Goal: Task Accomplishment & Management: Use online tool/utility

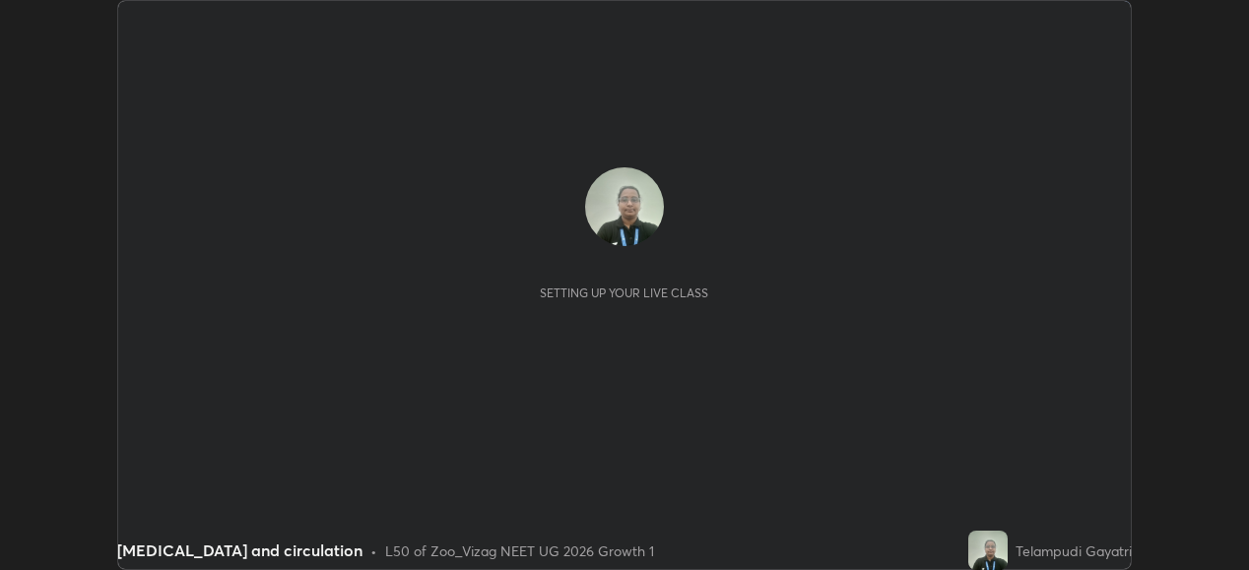
scroll to position [570, 1248]
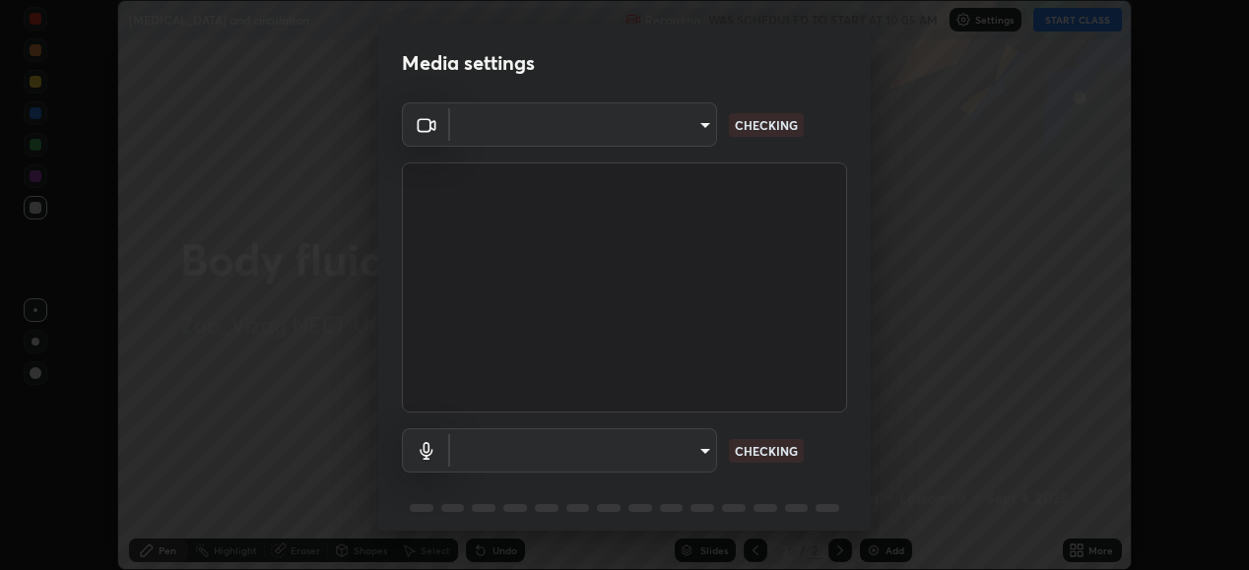
type input "d4617a7d2f559bd3252380f05f3b8909cd8fc89c71cae93ea608fdac764d706e"
type input "default"
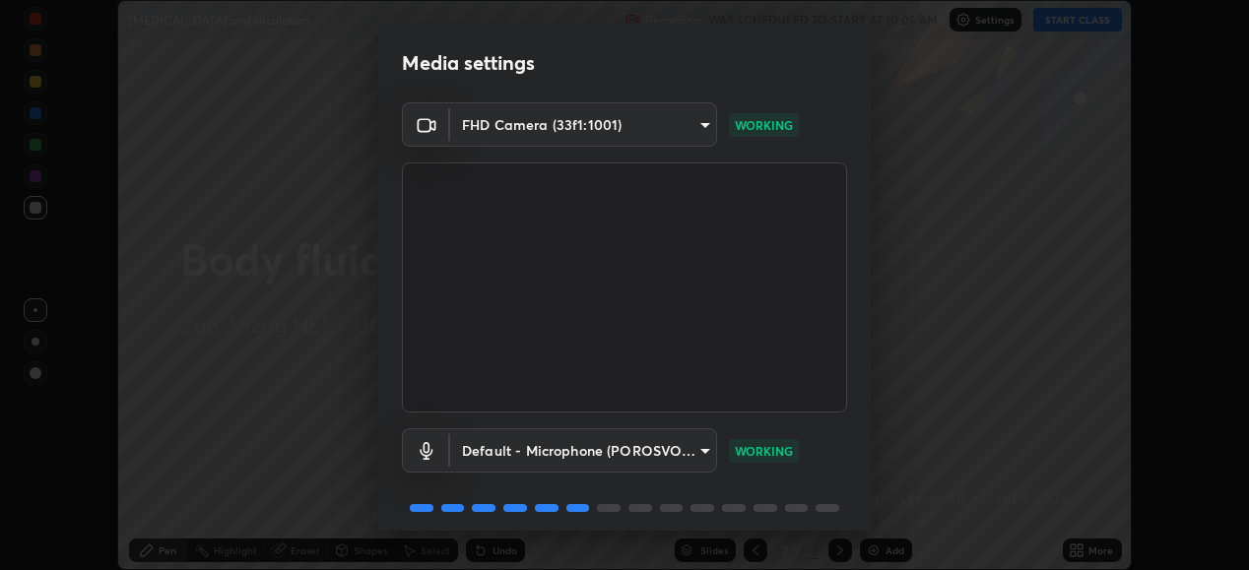
scroll to position [76, 0]
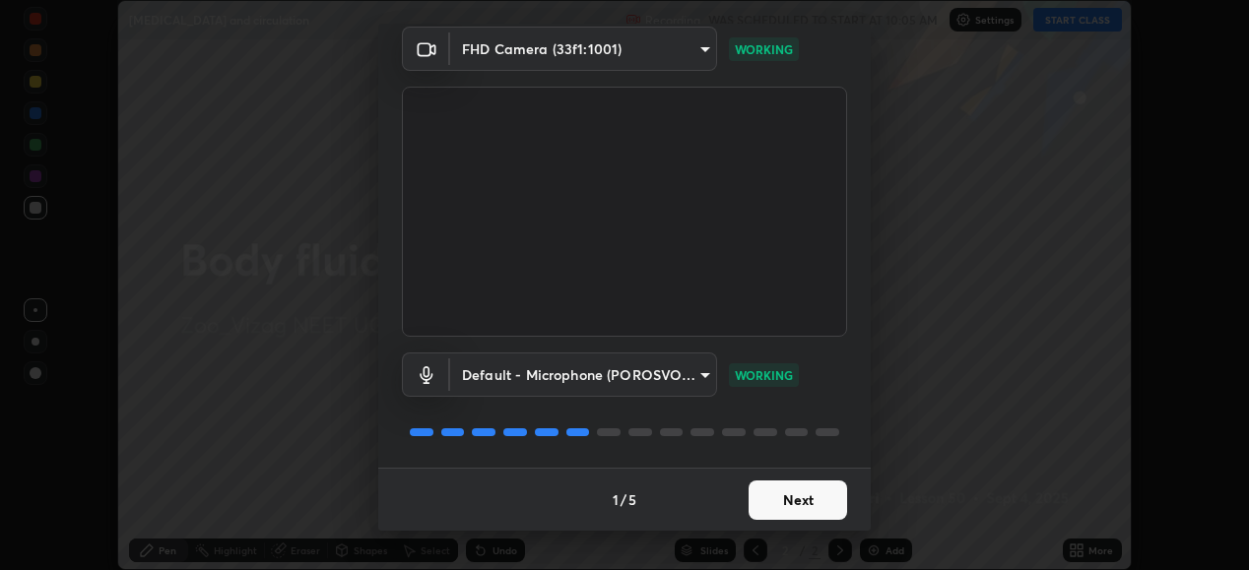
click at [787, 497] on button "Next" at bounding box center [798, 500] width 99 height 39
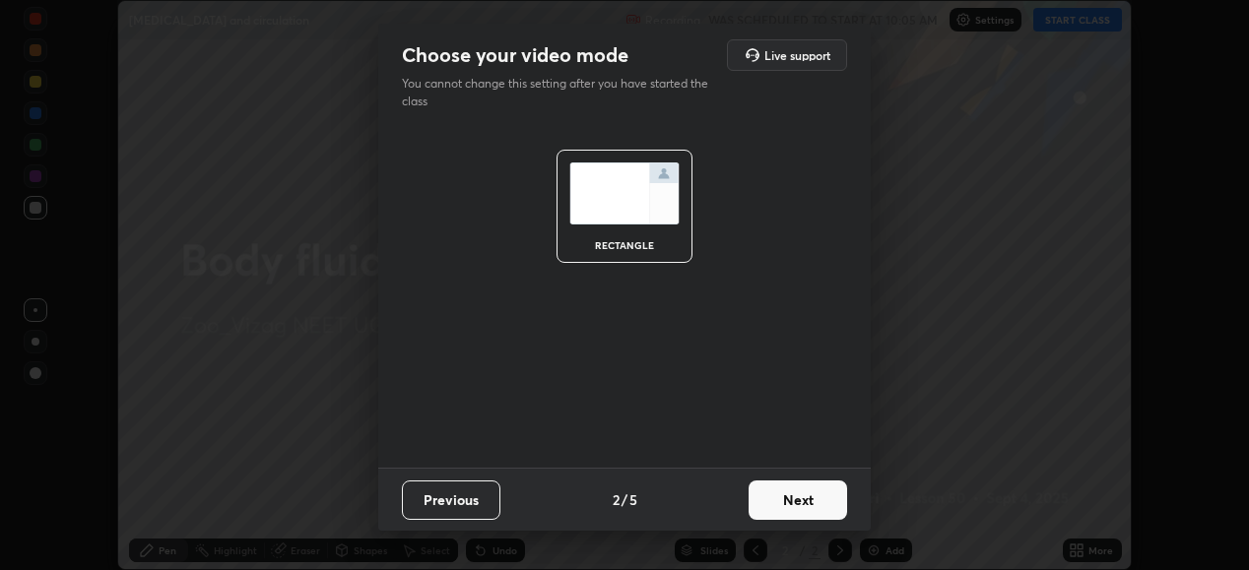
scroll to position [0, 0]
click at [802, 494] on button "Next" at bounding box center [798, 500] width 99 height 39
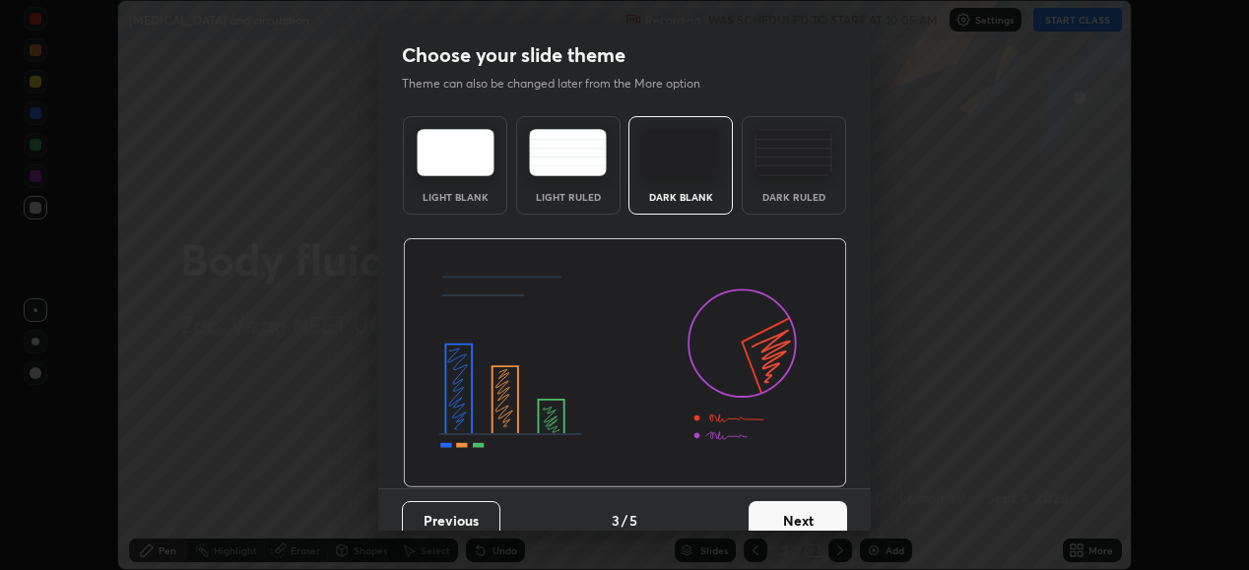
click at [803, 507] on button "Next" at bounding box center [798, 521] width 99 height 39
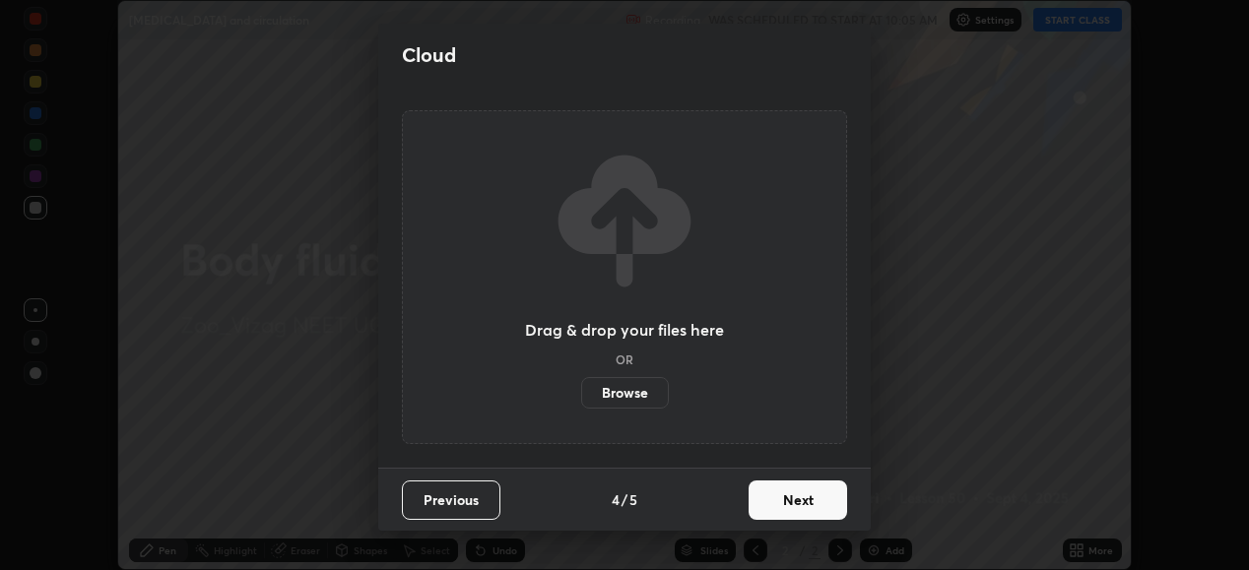
click at [803, 502] on button "Next" at bounding box center [798, 500] width 99 height 39
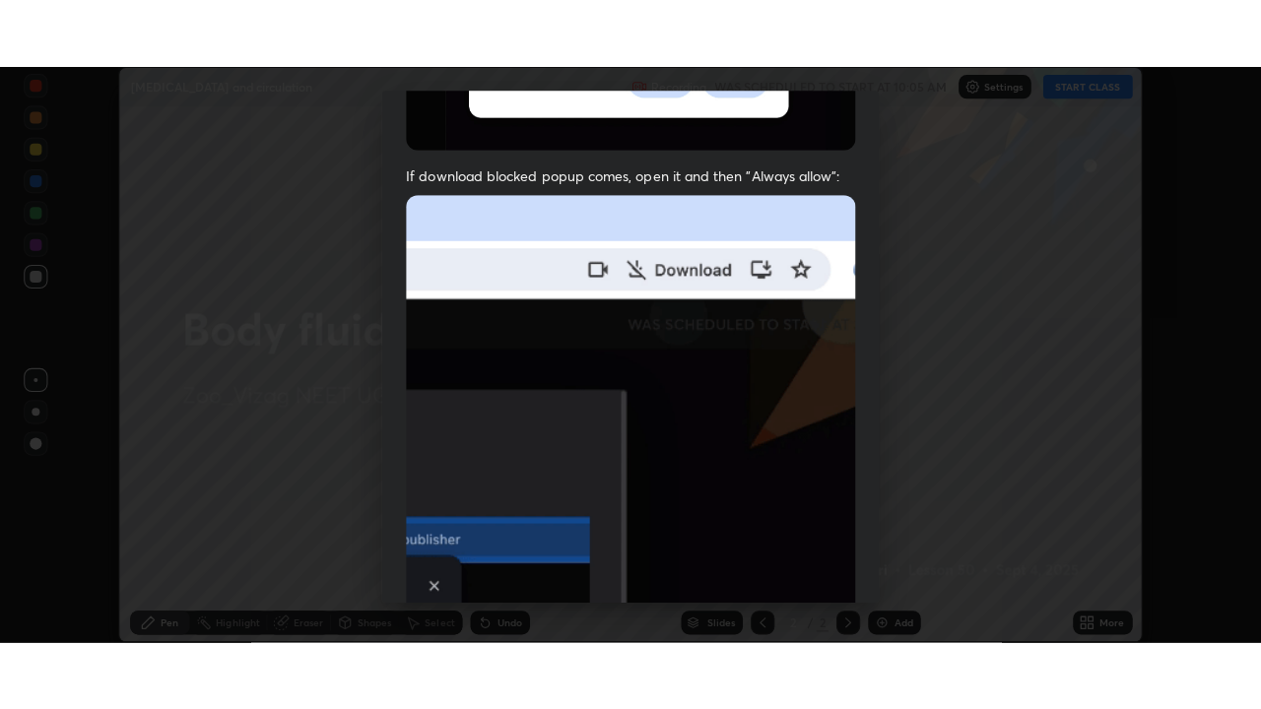
scroll to position [478, 0]
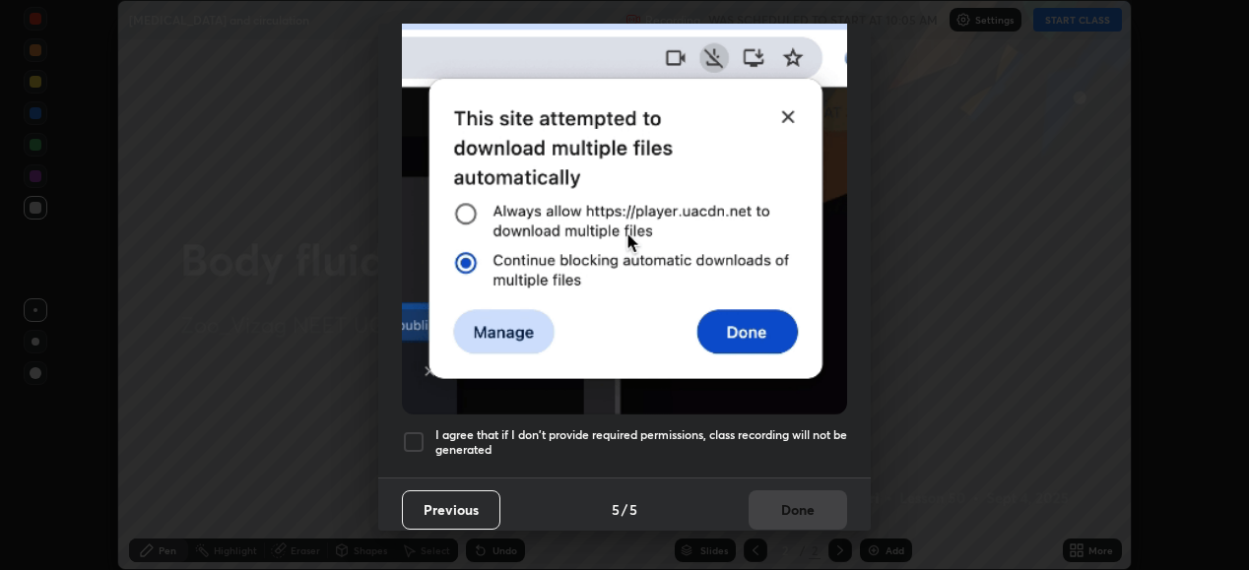
click at [418, 431] on div at bounding box center [414, 443] width 24 height 24
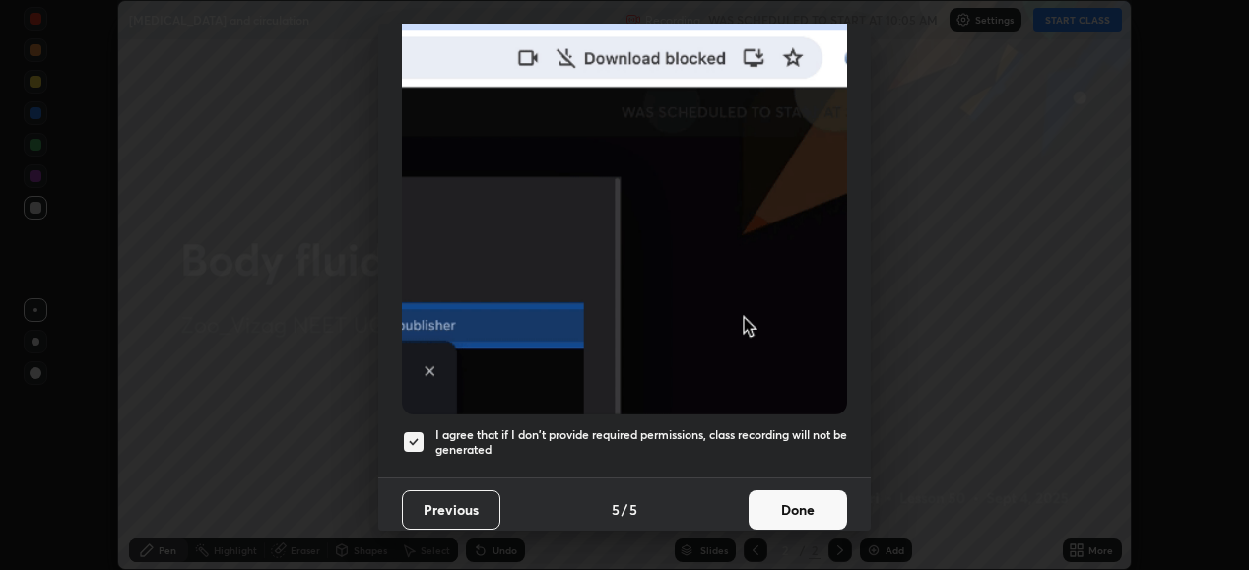
click at [801, 503] on button "Done" at bounding box center [798, 510] width 99 height 39
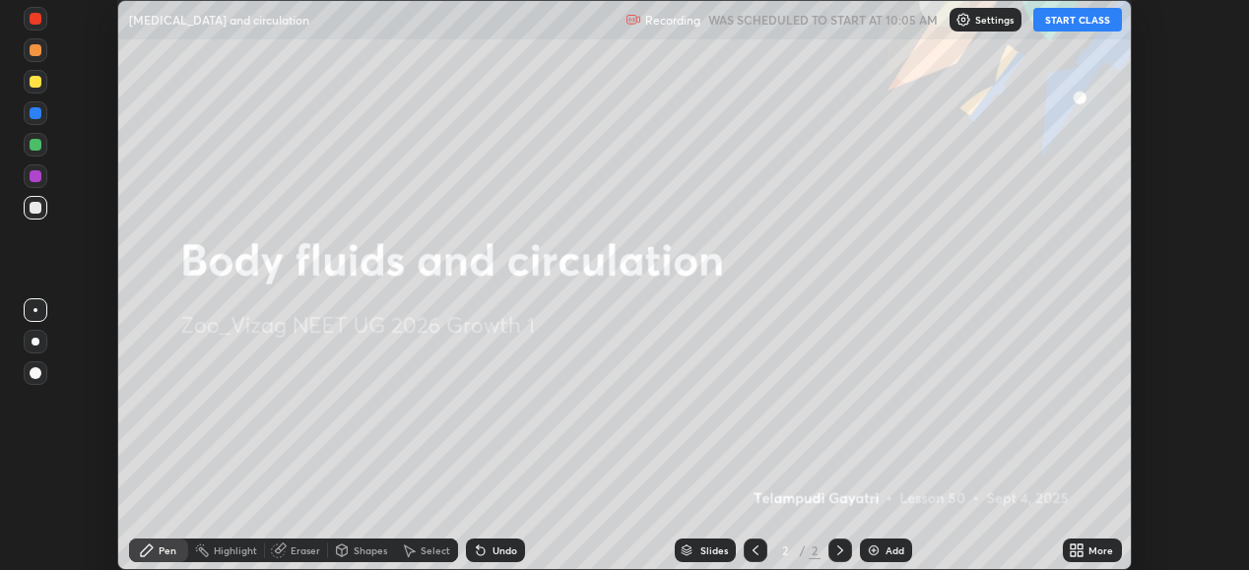
click at [1084, 23] on button "START CLASS" at bounding box center [1078, 20] width 89 height 24
click at [878, 551] on img at bounding box center [874, 551] width 16 height 16
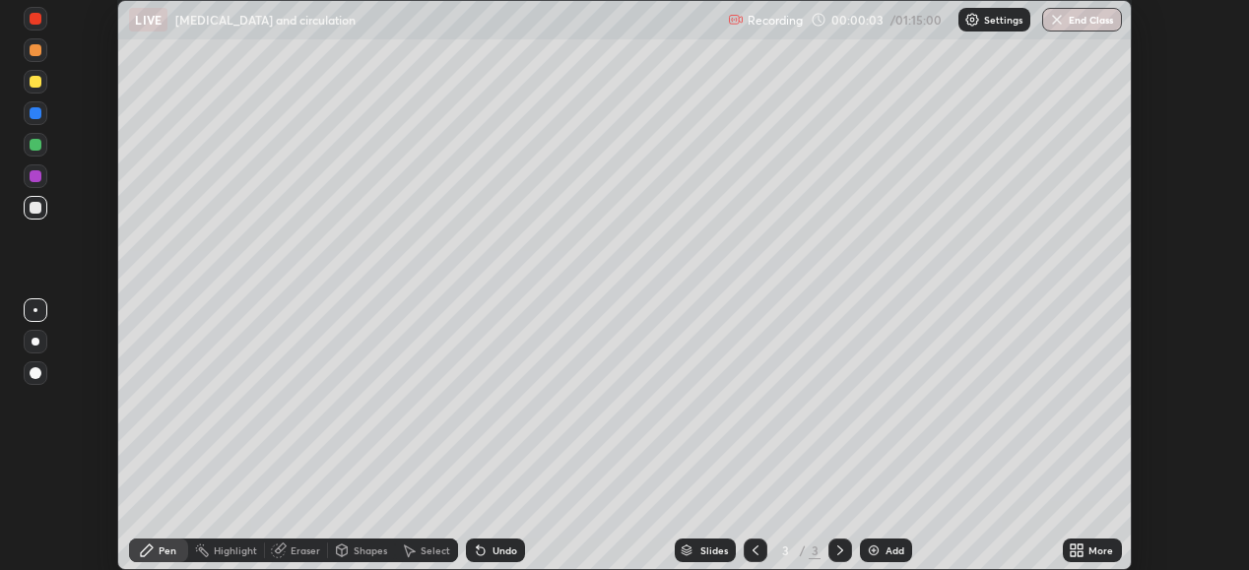
click at [1080, 553] on icon at bounding box center [1080, 554] width 5 height 5
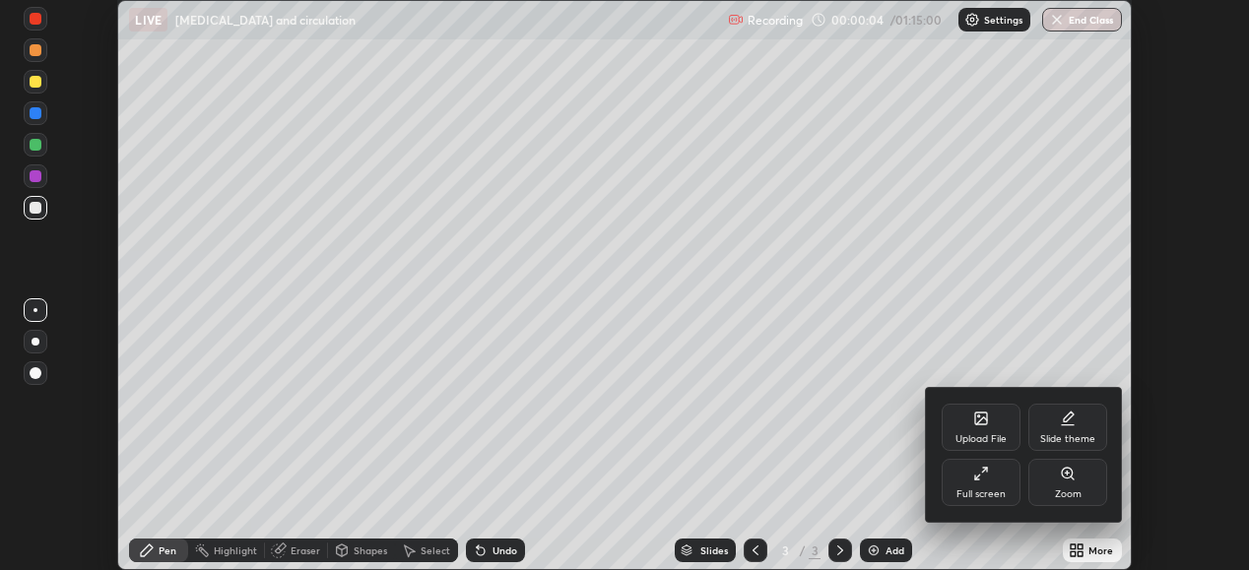
click at [978, 478] on icon at bounding box center [981, 474] width 16 height 16
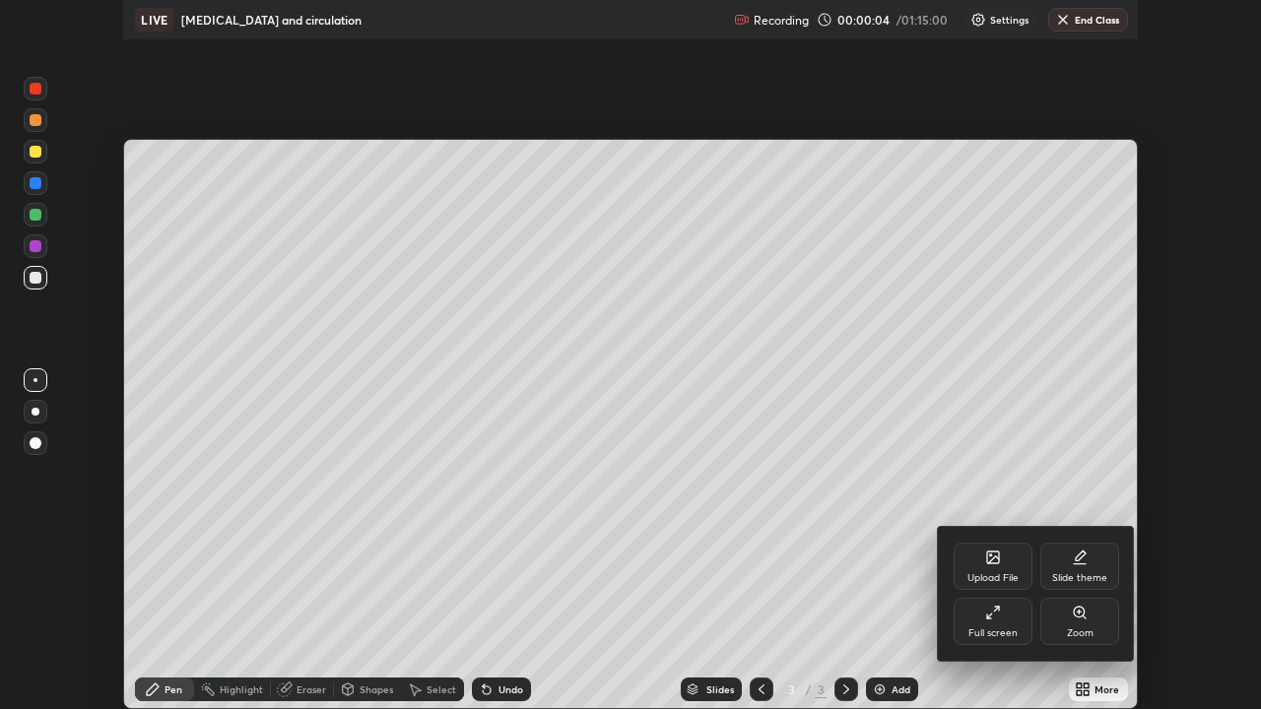
scroll to position [709, 1261]
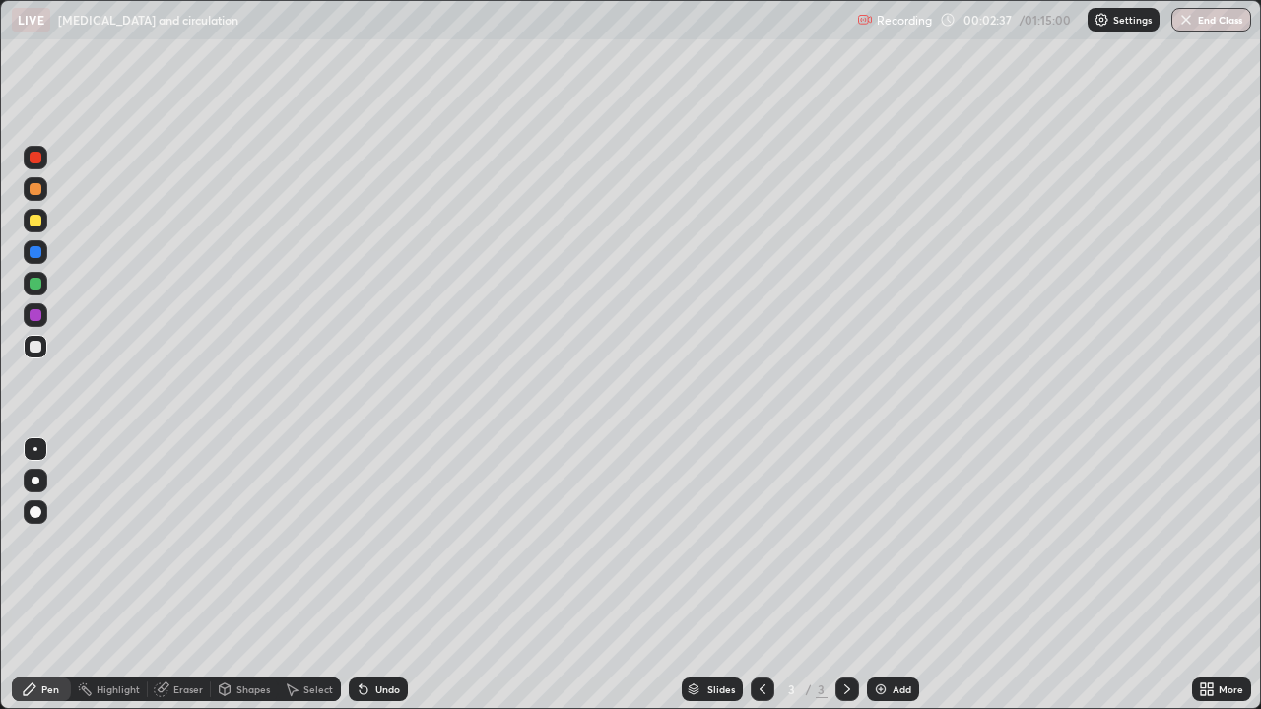
click at [34, 287] on div at bounding box center [36, 284] width 12 height 12
click at [34, 349] on div at bounding box center [36, 347] width 12 height 12
click at [161, 570] on icon at bounding box center [161, 690] width 13 height 13
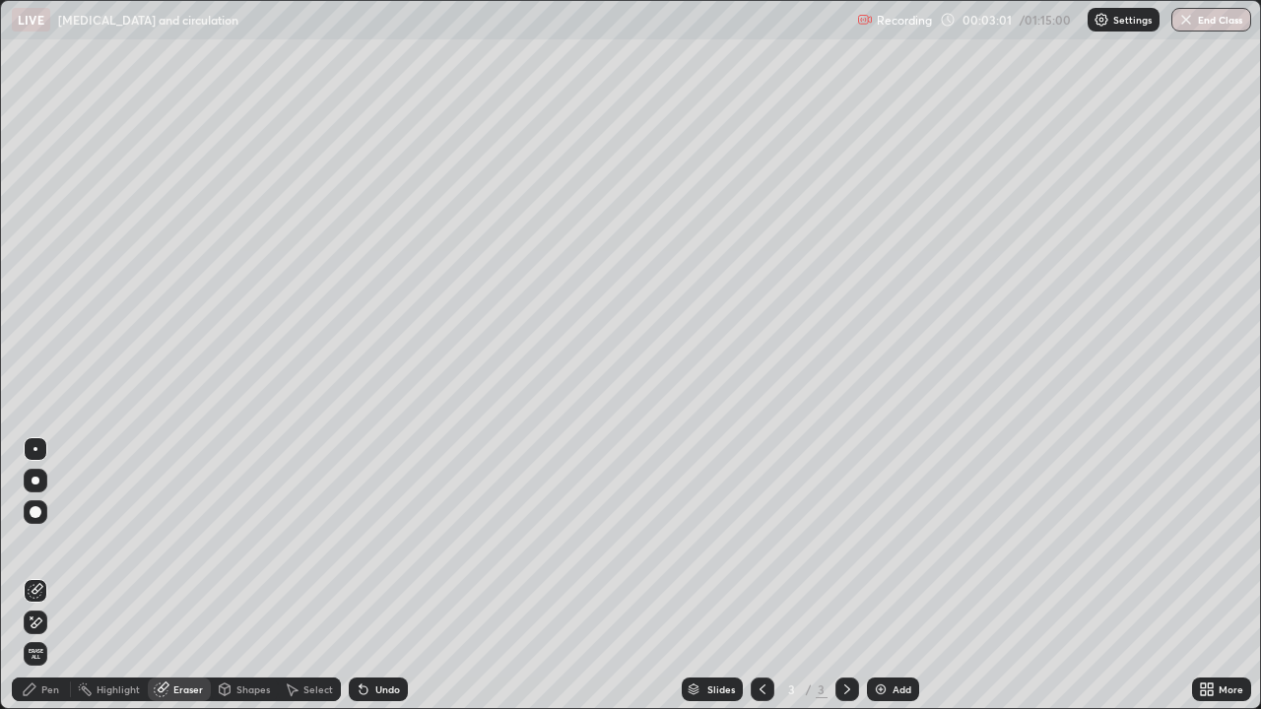
click at [44, 570] on div "Pen" at bounding box center [50, 690] width 18 height 10
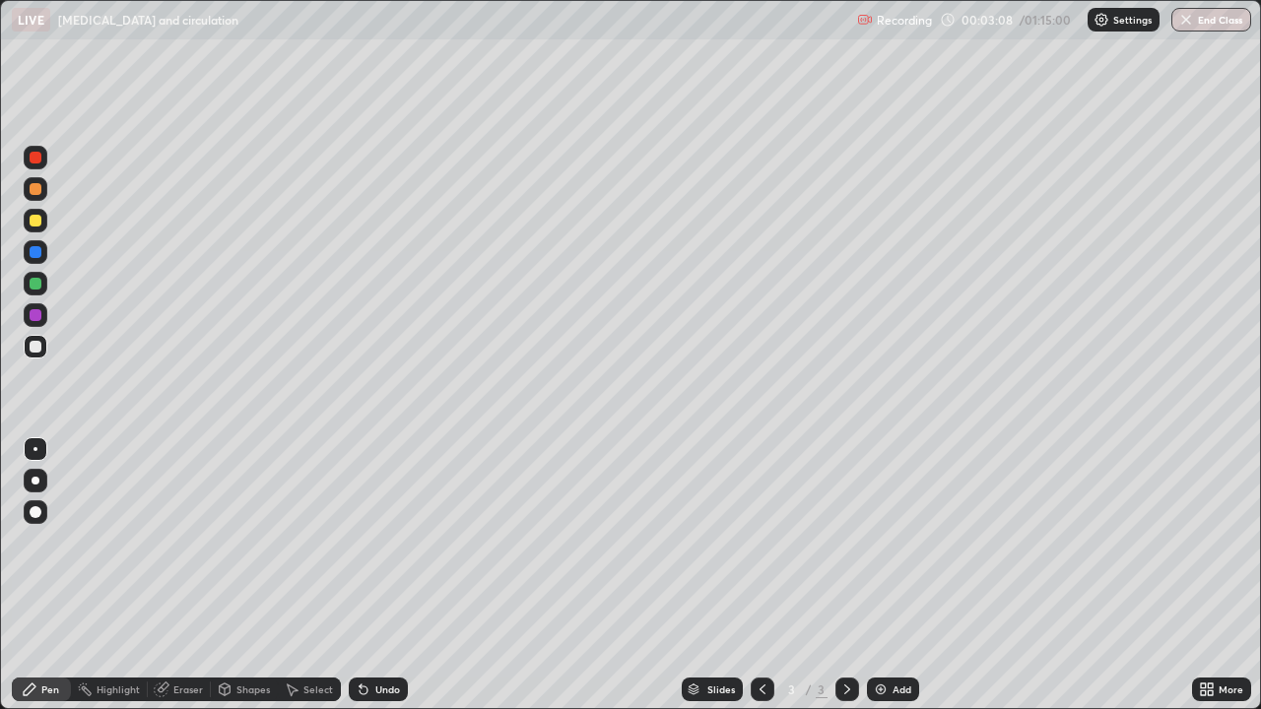
click at [162, 570] on icon at bounding box center [161, 690] width 13 height 13
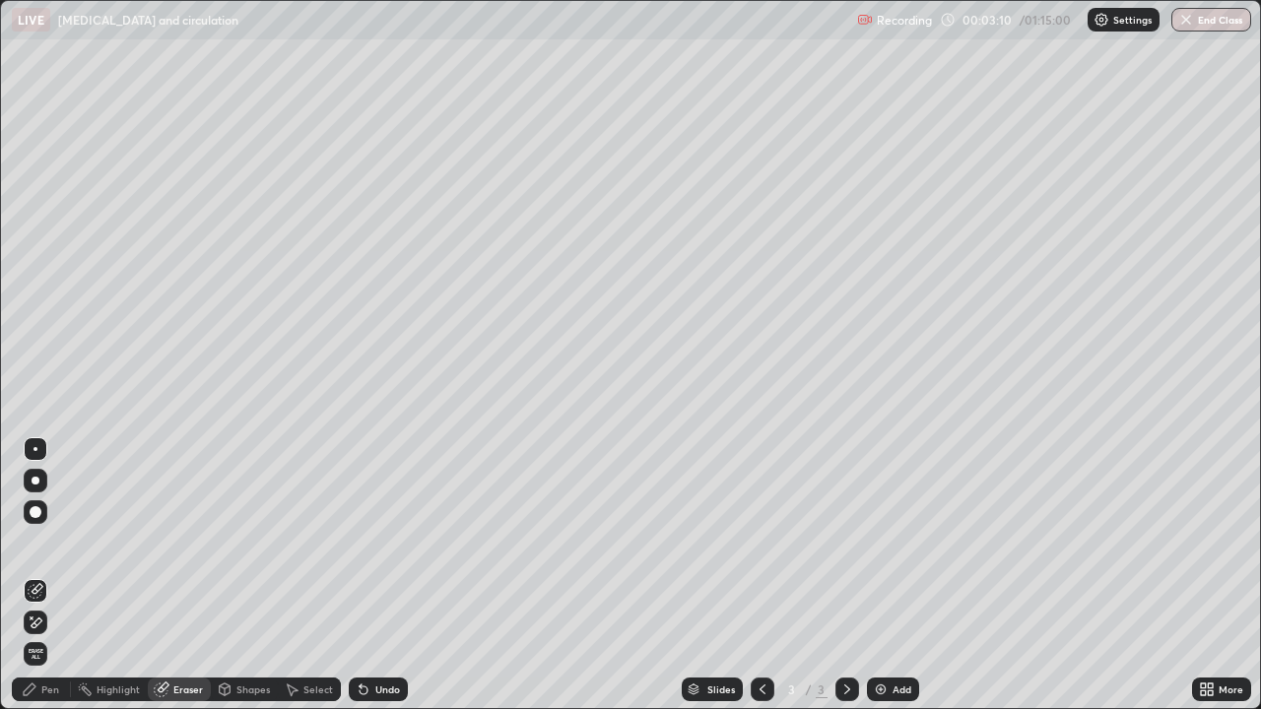
click at [34, 570] on icon at bounding box center [30, 690] width 16 height 16
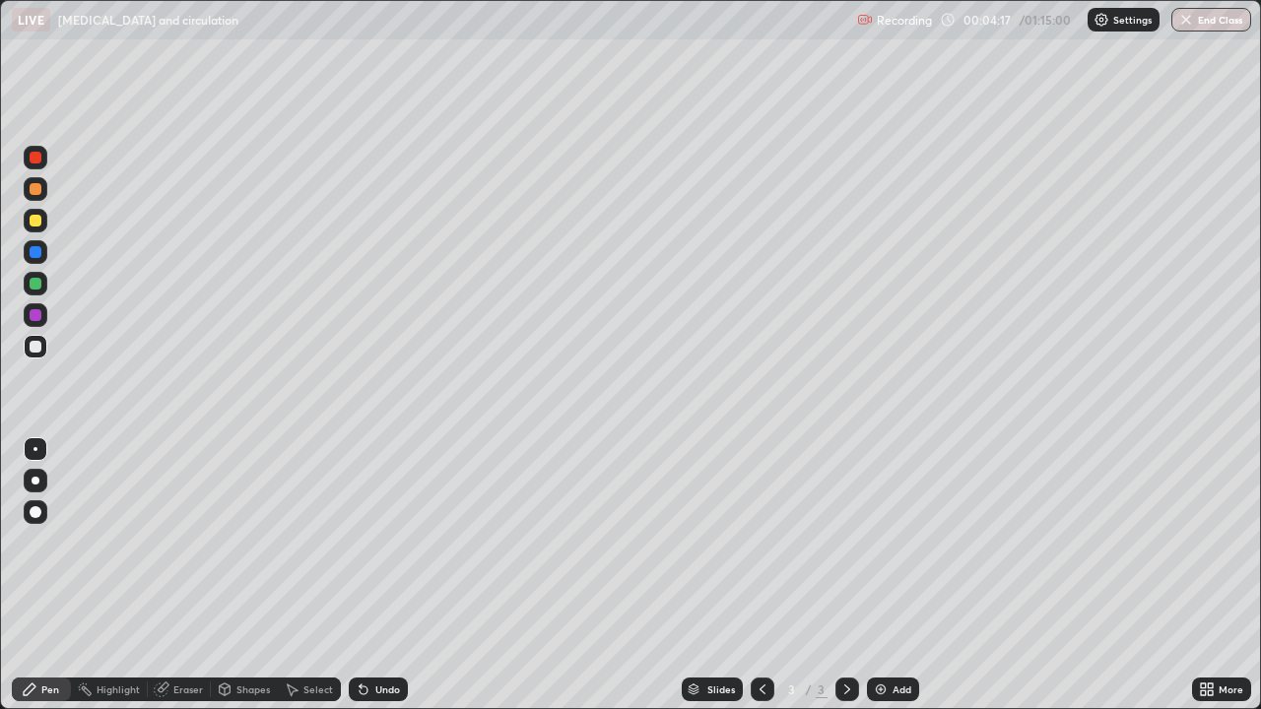
click at [178, 570] on div "Eraser" at bounding box center [188, 690] width 30 height 10
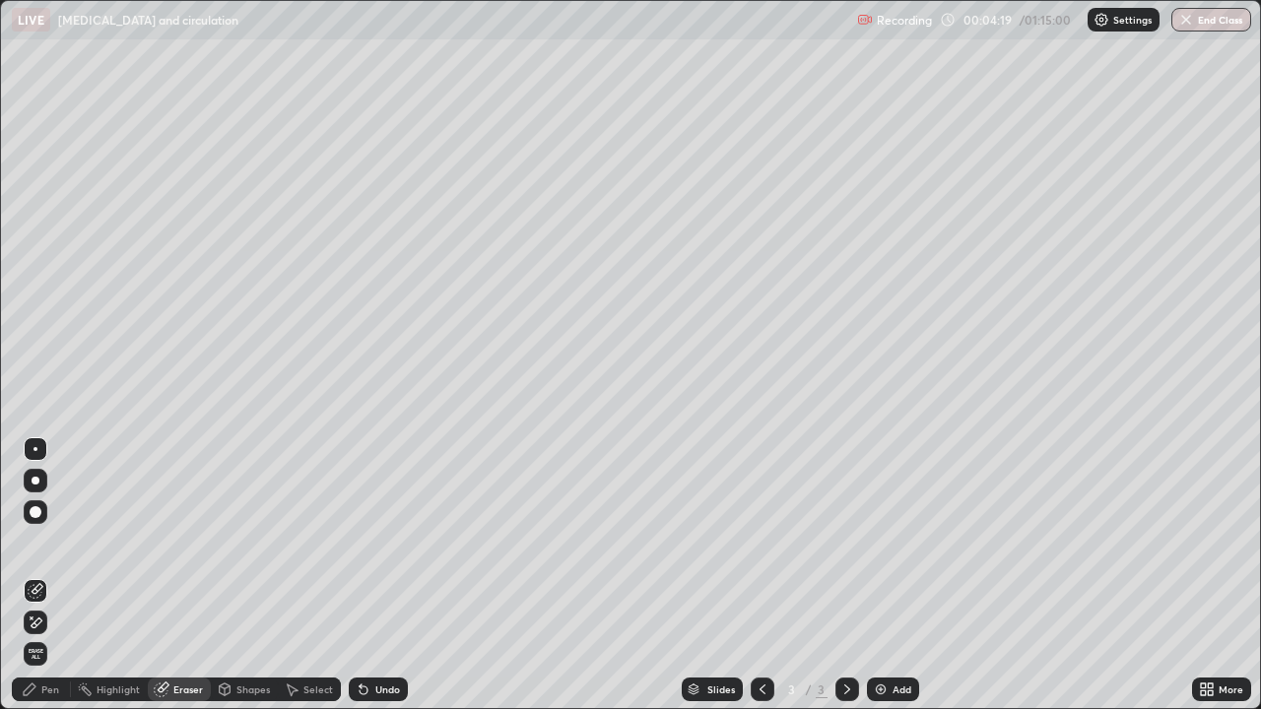
click at [46, 570] on div "Pen" at bounding box center [50, 690] width 18 height 10
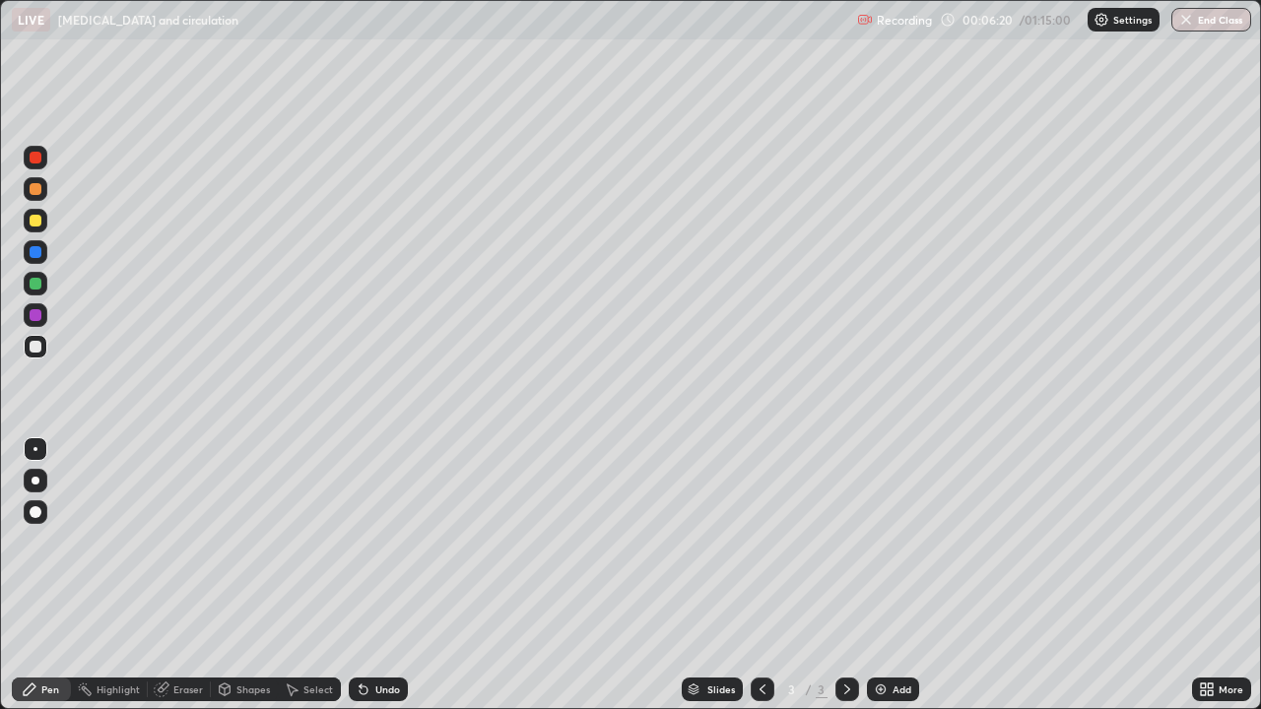
click at [30, 281] on div at bounding box center [36, 284] width 12 height 12
click at [171, 570] on div "Eraser" at bounding box center [179, 690] width 63 height 24
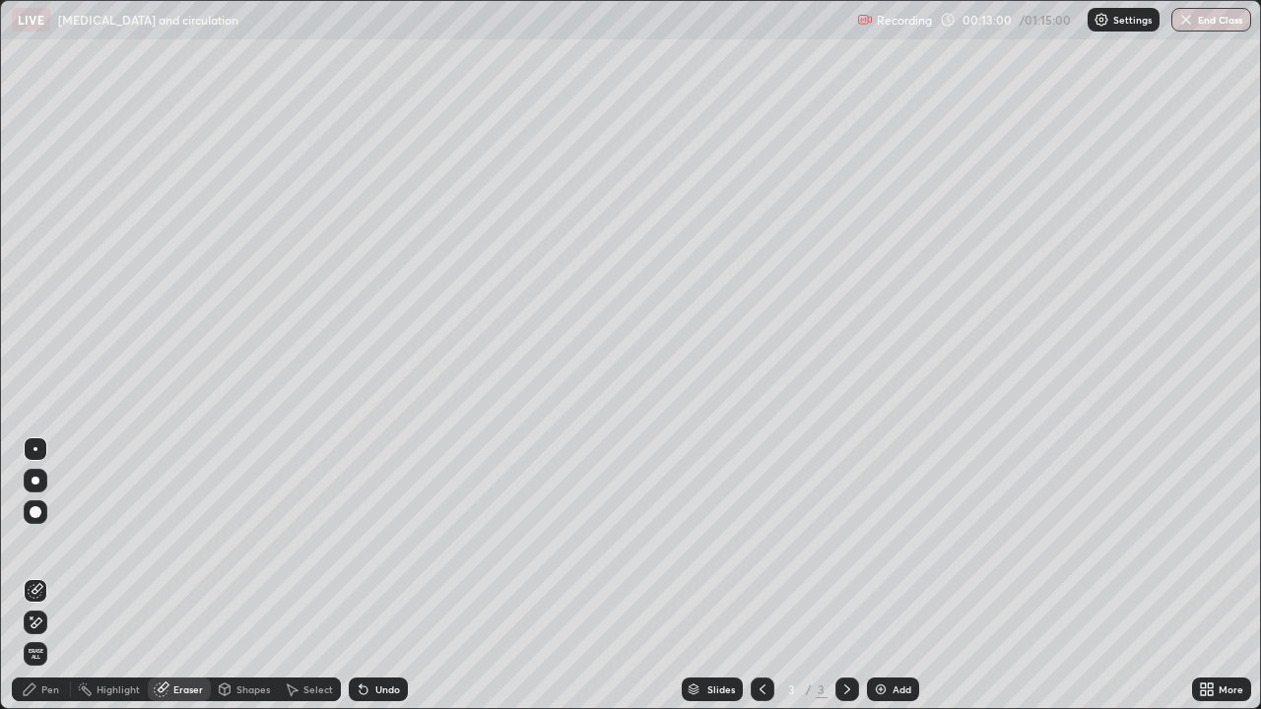
click at [41, 570] on div "Pen" at bounding box center [50, 690] width 18 height 10
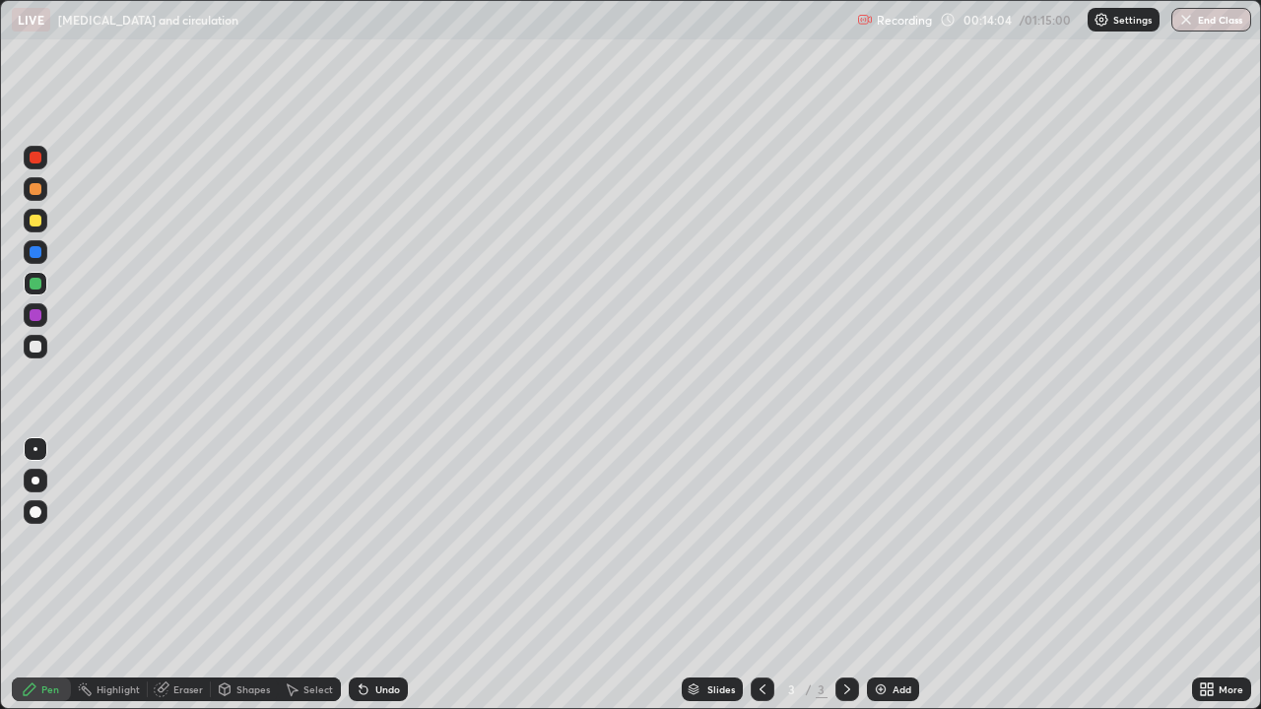
click at [884, 570] on img at bounding box center [881, 690] width 16 height 16
click at [45, 348] on div at bounding box center [36, 347] width 24 height 24
click at [175, 570] on div "Eraser" at bounding box center [188, 690] width 30 height 10
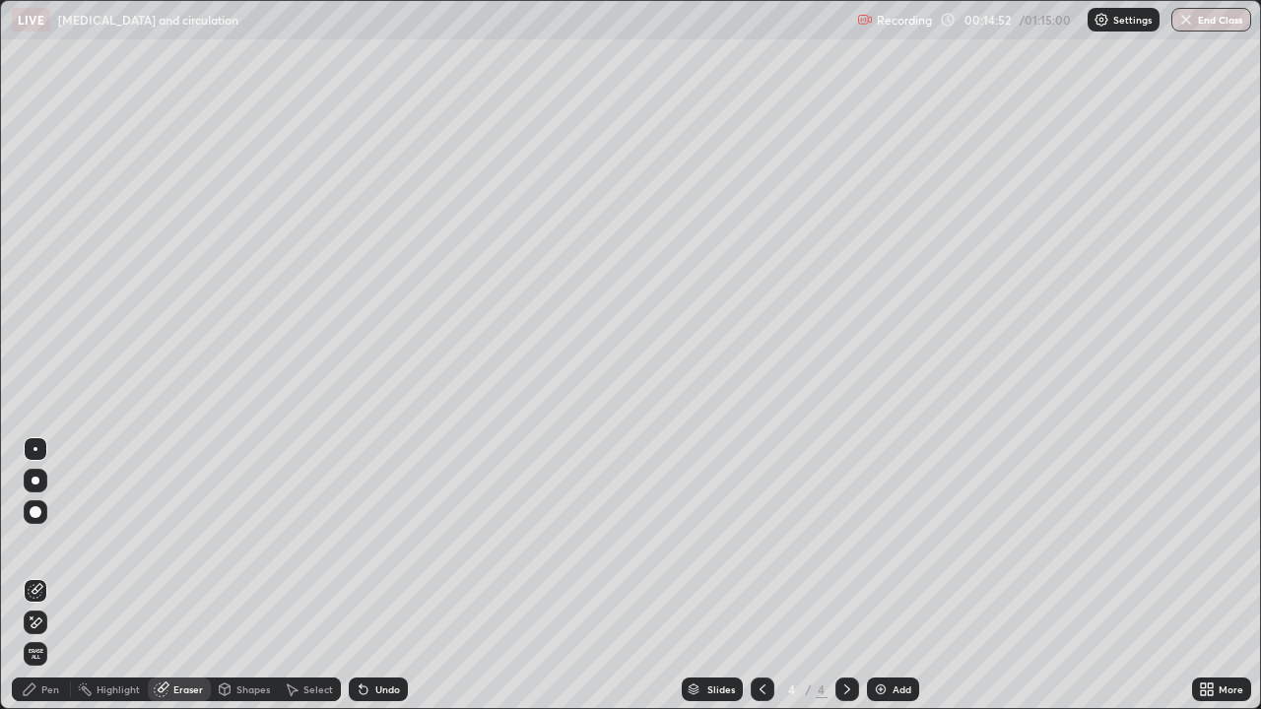
click at [43, 570] on div "Pen" at bounding box center [41, 690] width 59 height 24
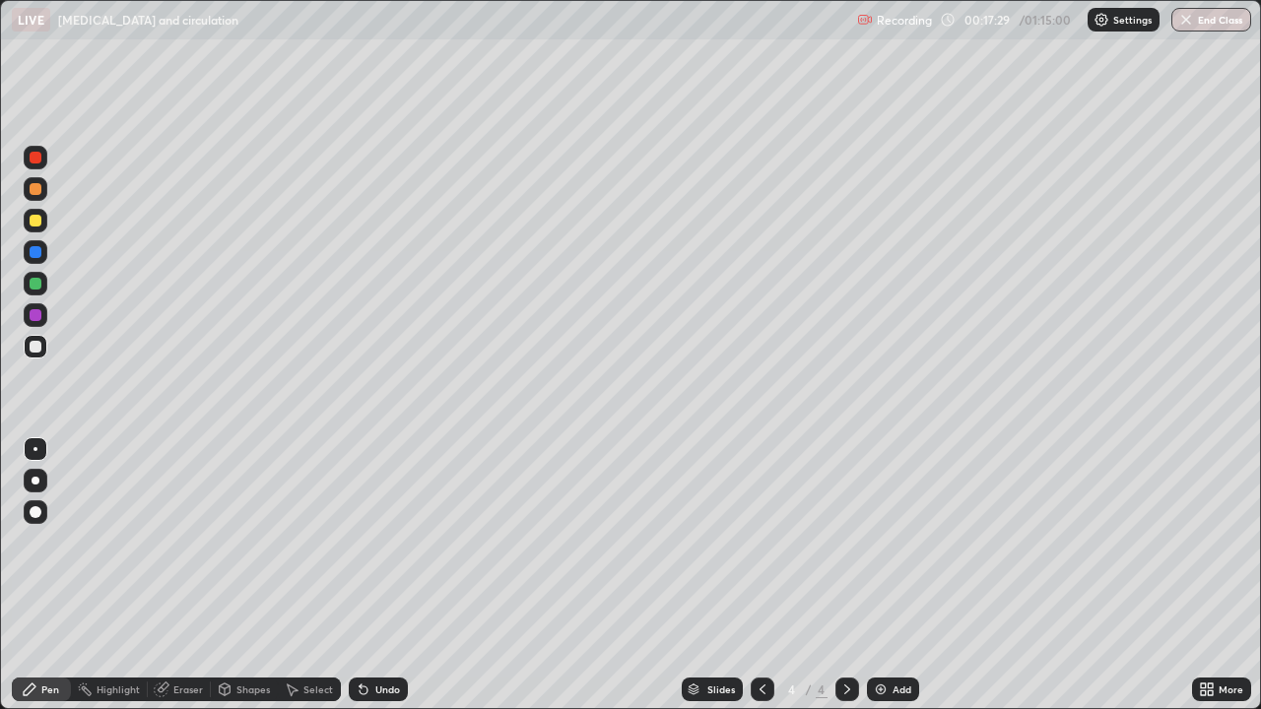
click at [877, 570] on img at bounding box center [881, 690] width 16 height 16
click at [760, 570] on icon at bounding box center [763, 690] width 16 height 16
click at [881, 570] on img at bounding box center [881, 690] width 16 height 16
click at [883, 570] on img at bounding box center [881, 690] width 16 height 16
click at [762, 570] on icon at bounding box center [763, 690] width 16 height 16
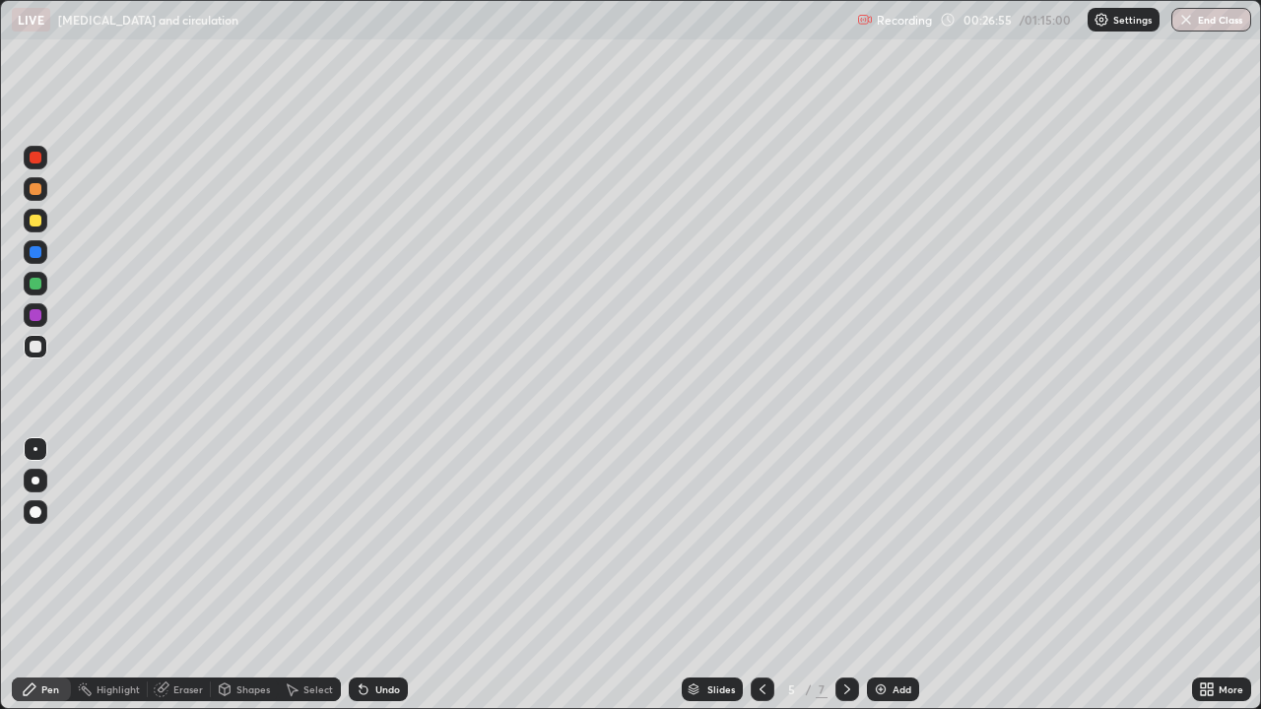
click at [760, 570] on icon at bounding box center [763, 690] width 6 height 10
click at [844, 570] on icon at bounding box center [847, 690] width 6 height 10
click at [845, 570] on icon at bounding box center [847, 690] width 6 height 10
click at [845, 570] on icon at bounding box center [847, 690] width 16 height 16
click at [761, 570] on icon at bounding box center [763, 690] width 16 height 16
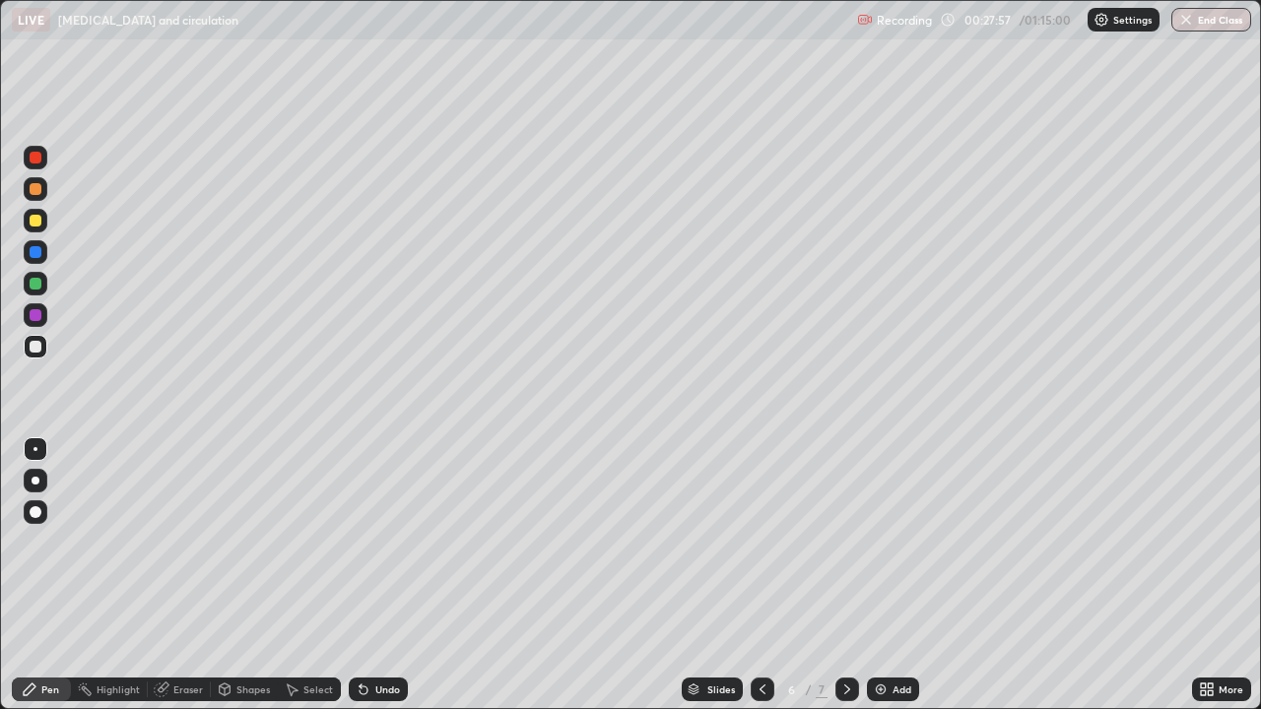
click at [161, 570] on icon at bounding box center [161, 690] width 13 height 13
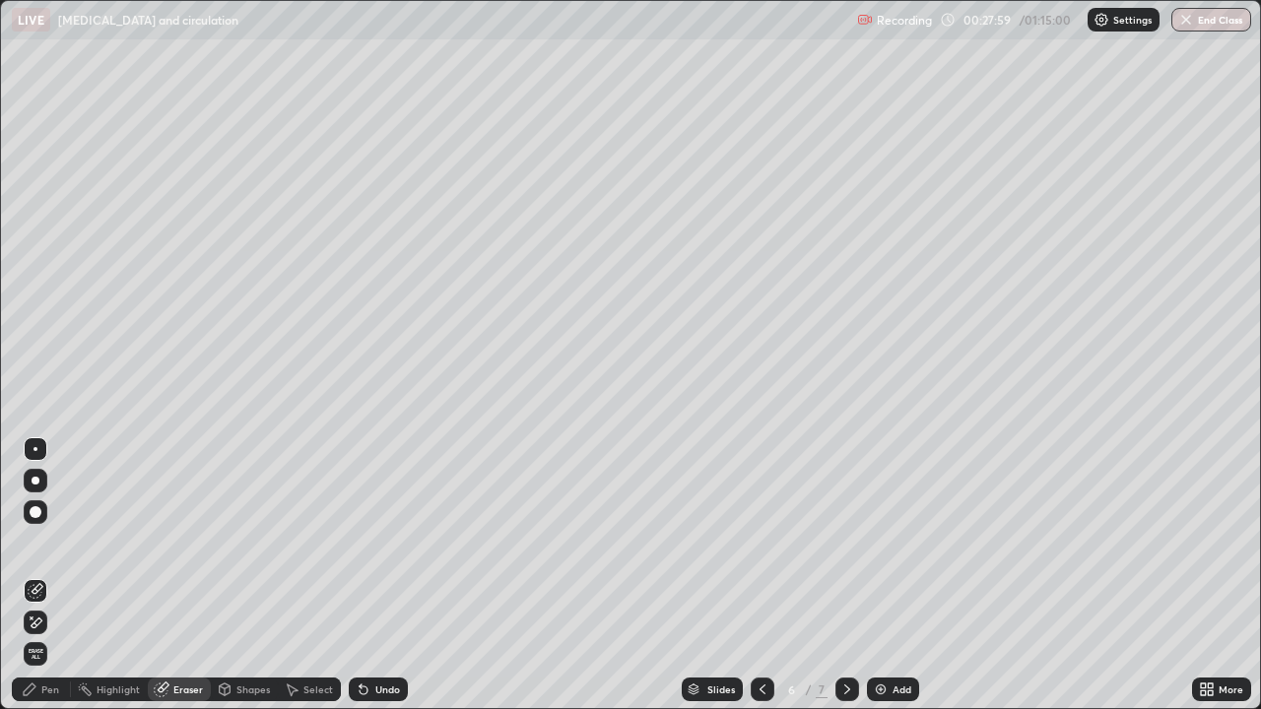
click at [44, 570] on div "Pen" at bounding box center [50, 690] width 18 height 10
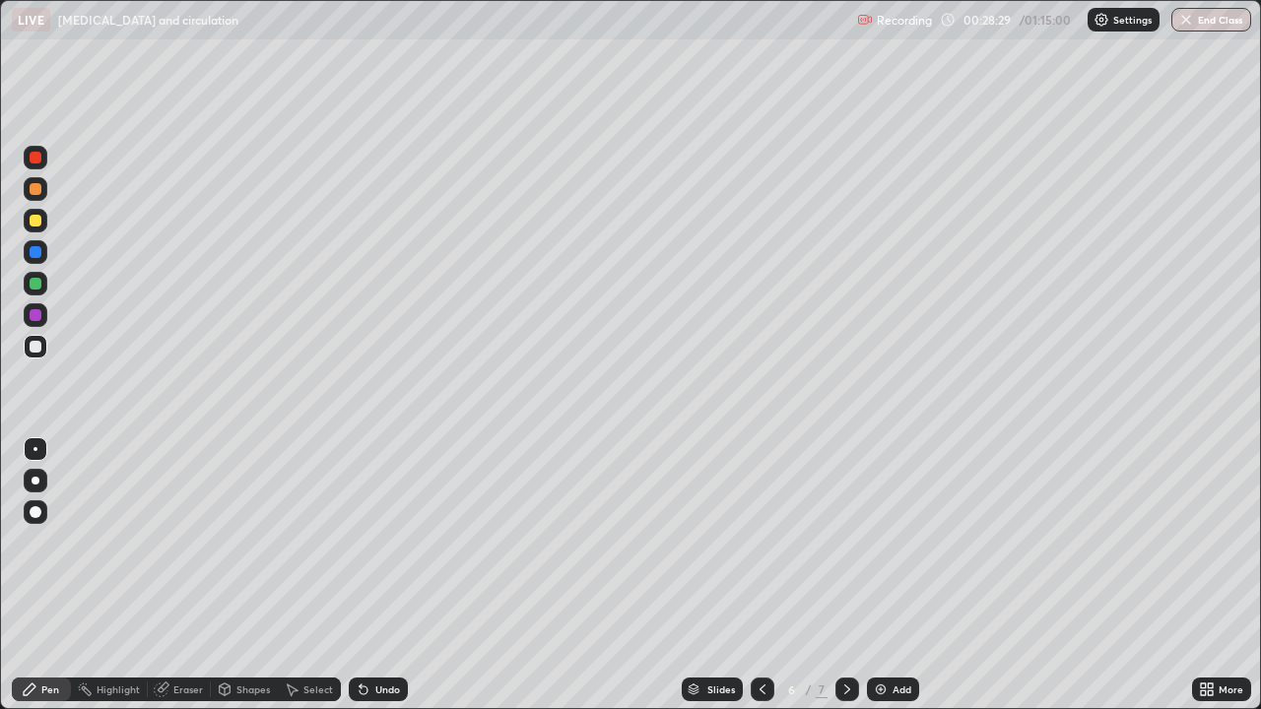
click at [38, 349] on div at bounding box center [36, 347] width 12 height 12
click at [37, 313] on div at bounding box center [36, 315] width 12 height 12
click at [33, 285] on div at bounding box center [36, 284] width 12 height 12
click at [43, 358] on div at bounding box center [36, 347] width 24 height 32
click at [168, 570] on div "Eraser" at bounding box center [179, 690] width 63 height 24
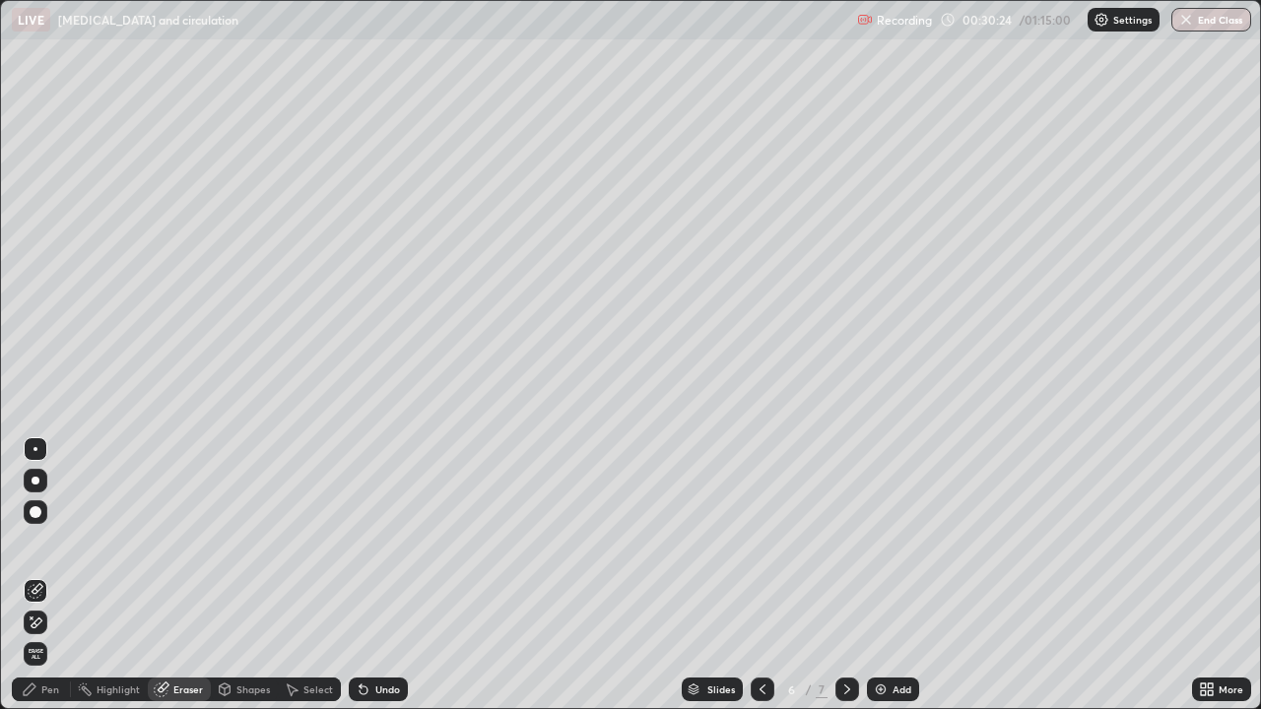
click at [39, 570] on div "Pen" at bounding box center [41, 690] width 59 height 24
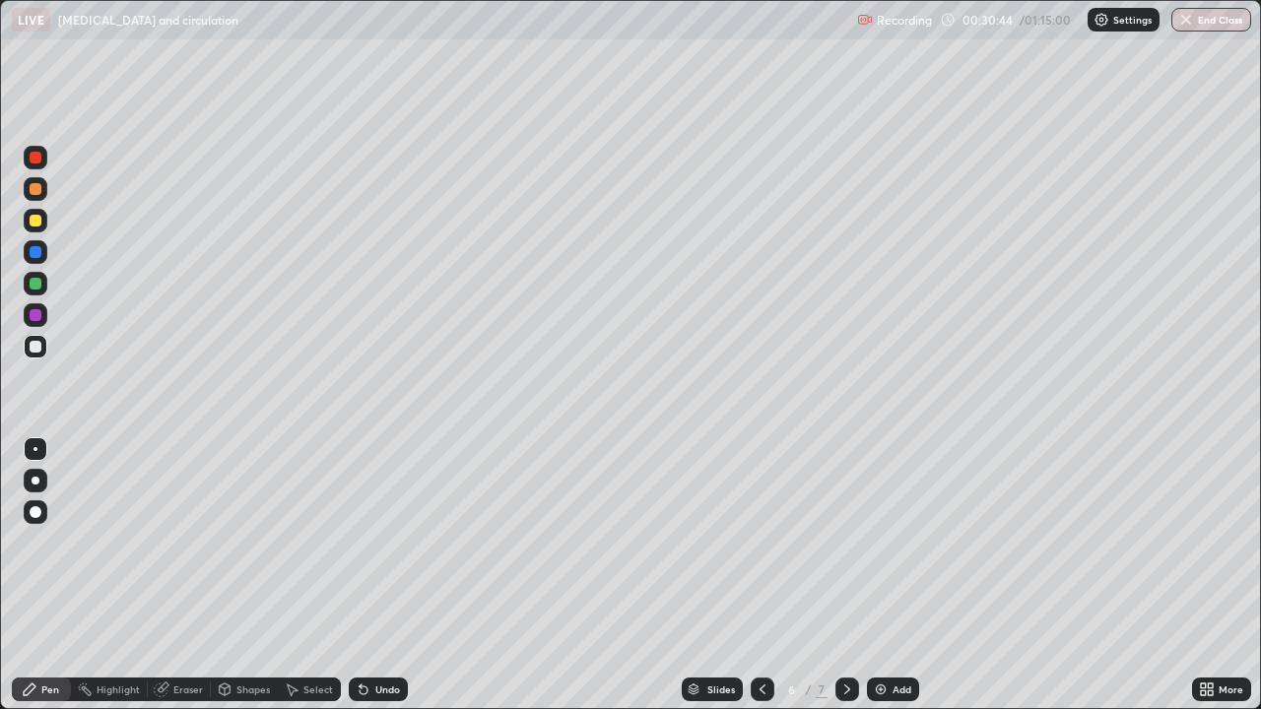
click at [190, 570] on div "Eraser" at bounding box center [179, 690] width 63 height 24
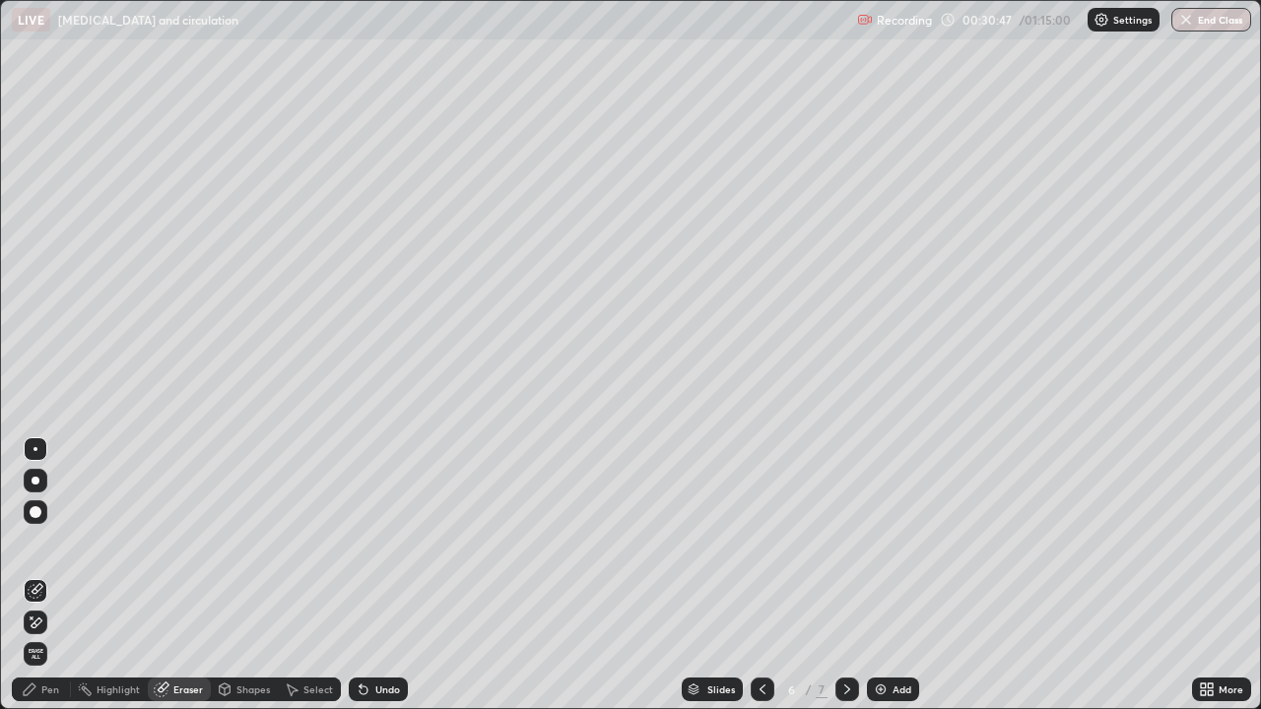
click at [34, 570] on icon at bounding box center [30, 690] width 16 height 16
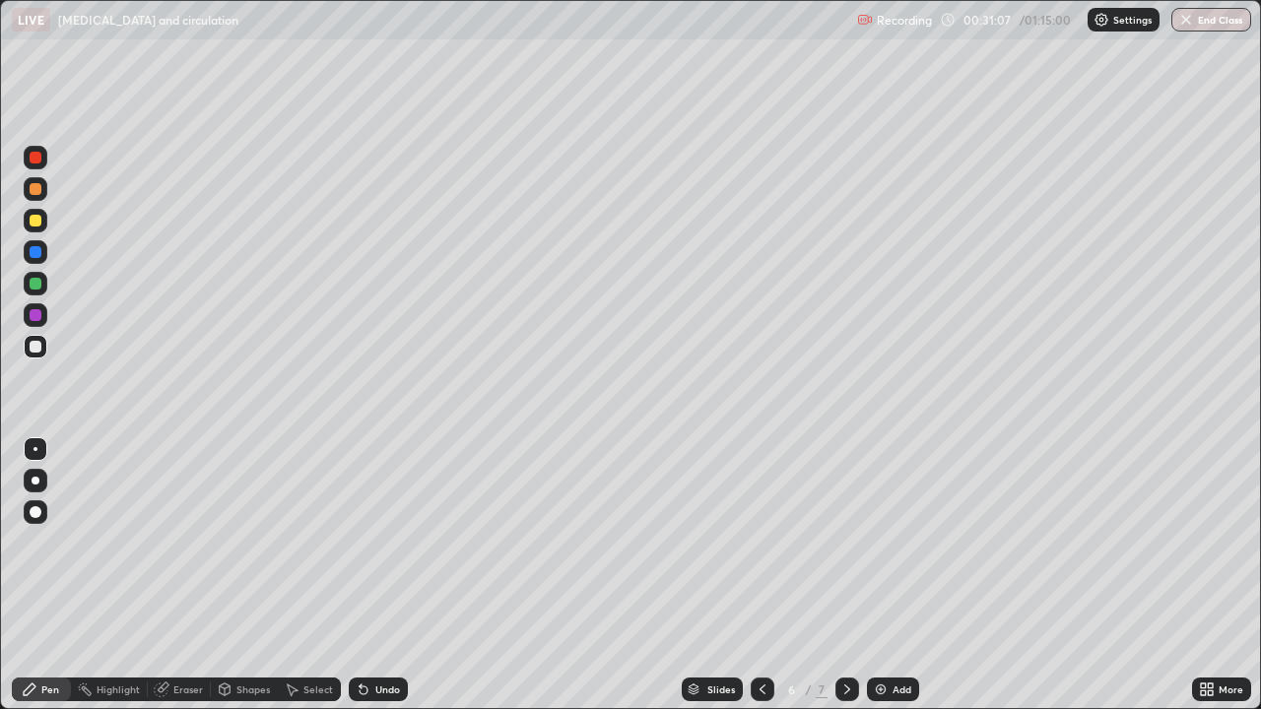
click at [170, 570] on div "Eraser" at bounding box center [179, 690] width 63 height 24
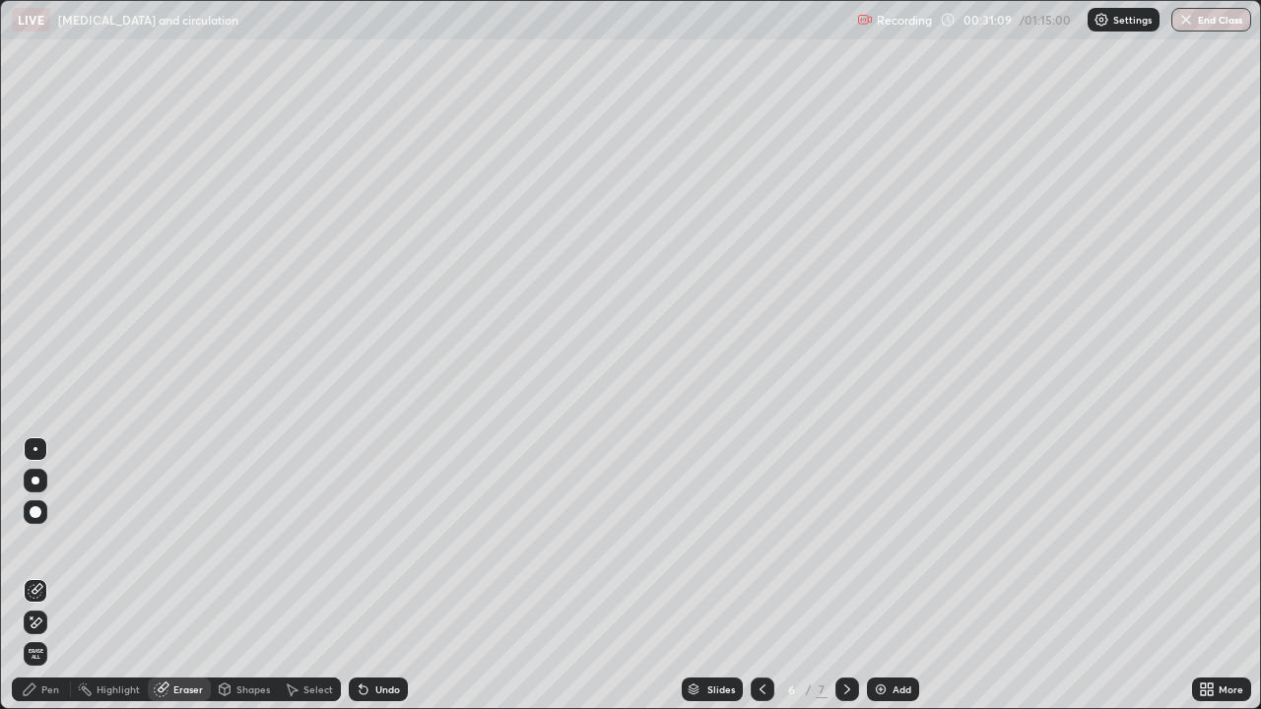
click at [36, 570] on icon at bounding box center [30, 690] width 16 height 16
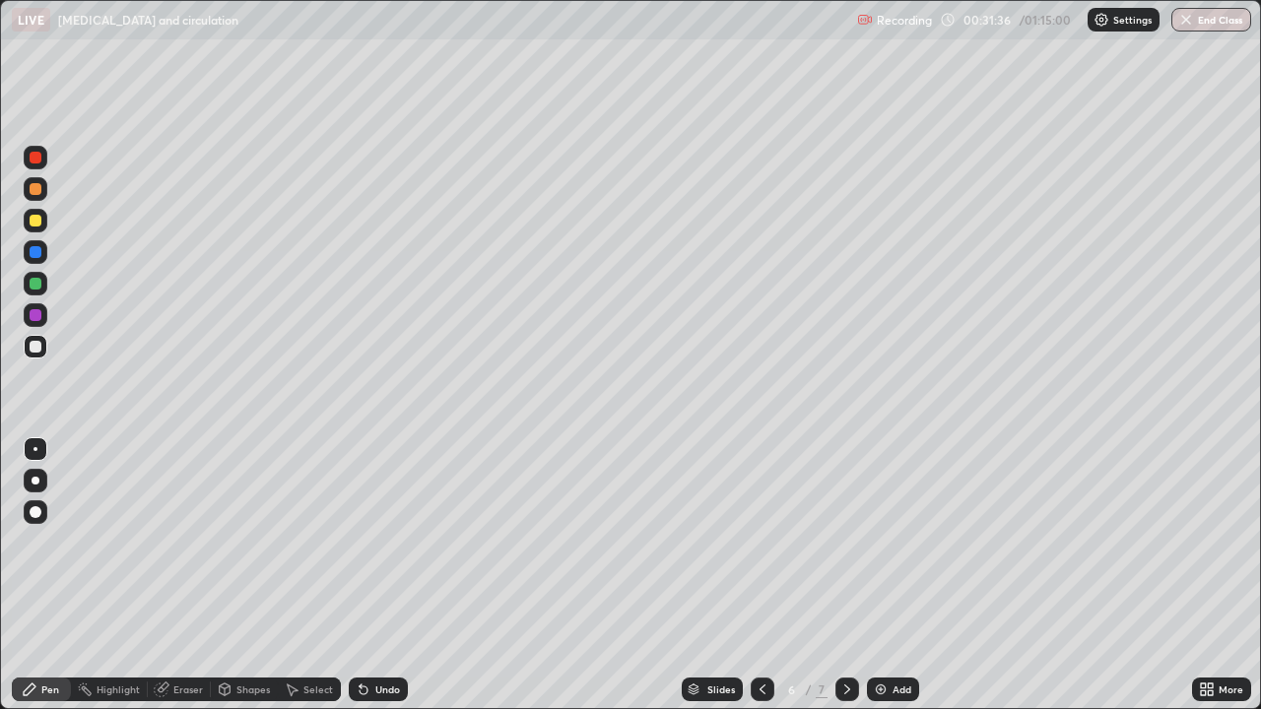
click at [36, 220] on div at bounding box center [36, 221] width 12 height 12
click at [36, 348] on div at bounding box center [36, 347] width 12 height 12
click at [34, 221] on div at bounding box center [36, 221] width 12 height 12
click at [36, 347] on div at bounding box center [36, 347] width 12 height 12
click at [37, 288] on div at bounding box center [36, 284] width 12 height 12
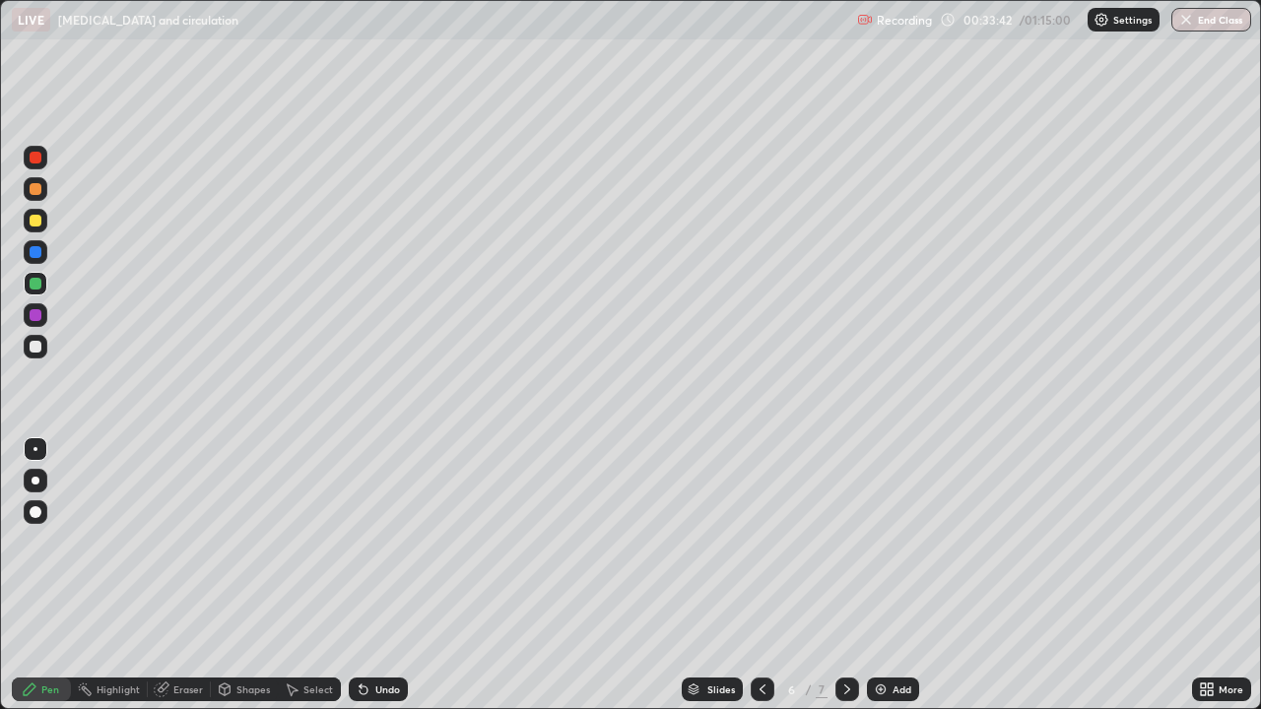
click at [34, 315] on div at bounding box center [36, 315] width 12 height 12
click at [36, 347] on div at bounding box center [36, 347] width 12 height 12
click at [760, 570] on icon at bounding box center [763, 690] width 16 height 16
click at [752, 570] on div at bounding box center [763, 690] width 24 height 24
click at [169, 570] on div "Eraser" at bounding box center [179, 690] width 63 height 24
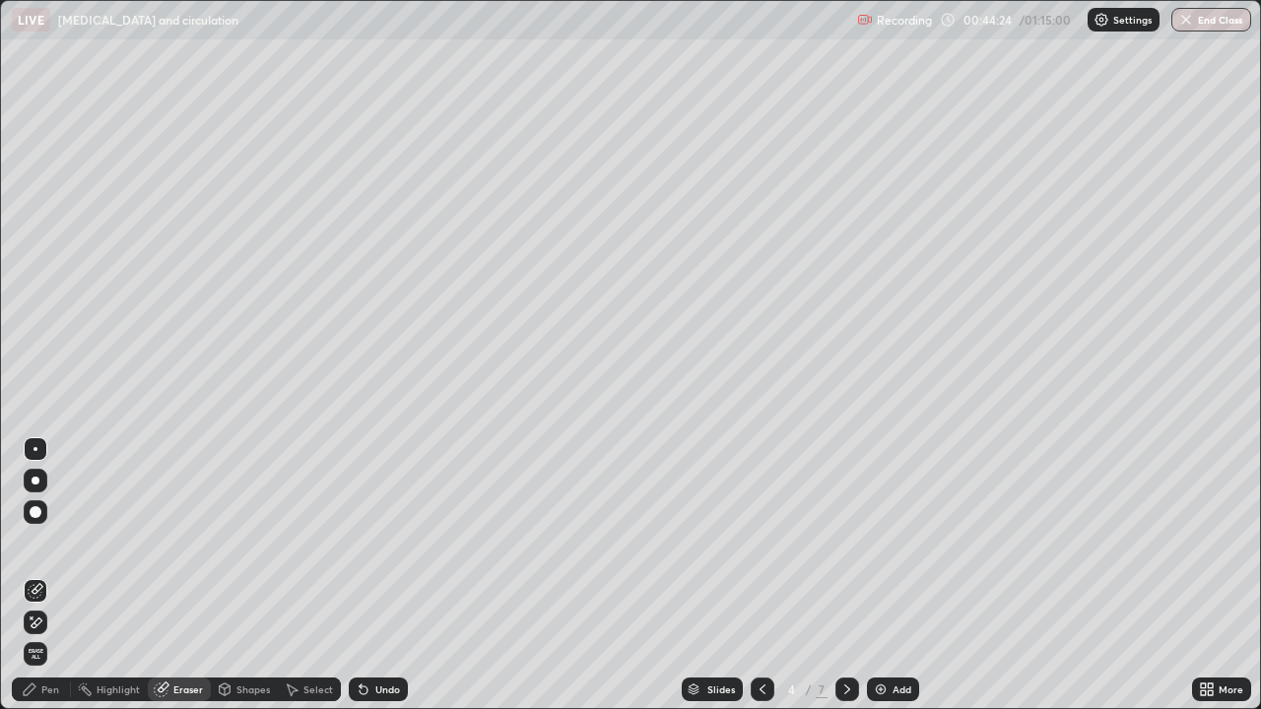
click at [45, 570] on div "Pen" at bounding box center [50, 690] width 18 height 10
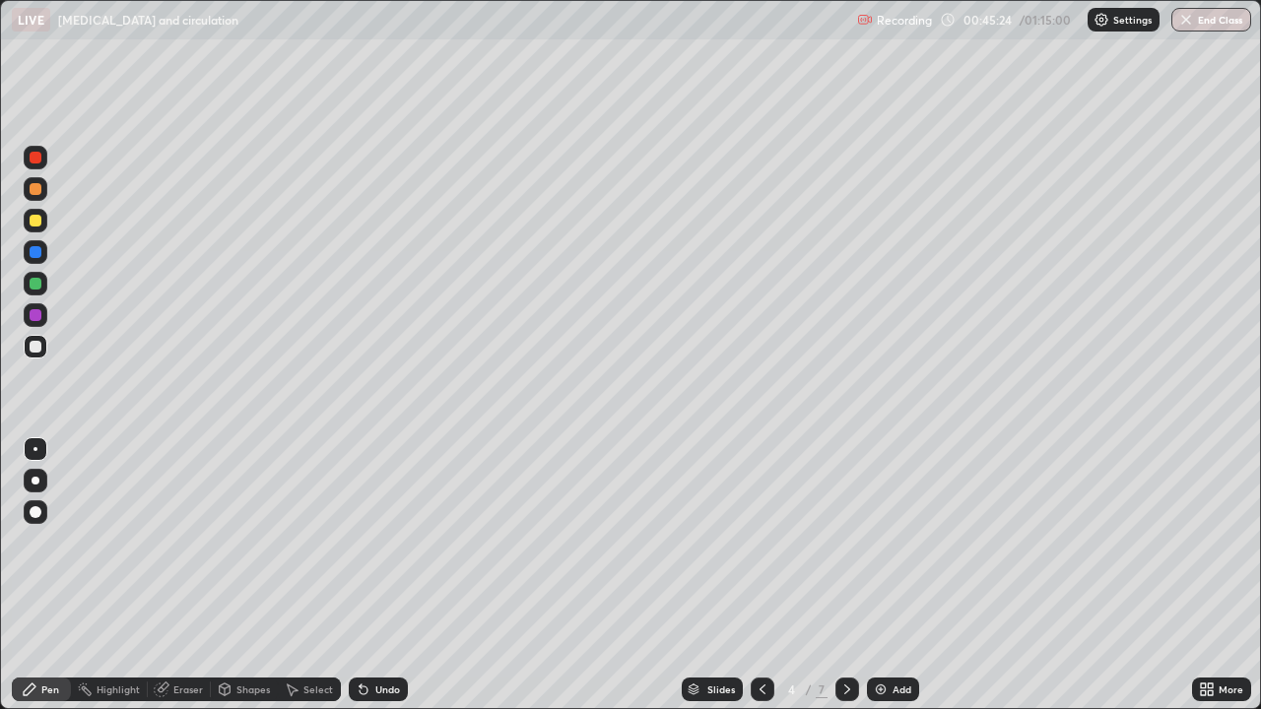
click at [34, 252] on div at bounding box center [36, 252] width 12 height 12
click at [182, 570] on div "Eraser" at bounding box center [188, 690] width 30 height 10
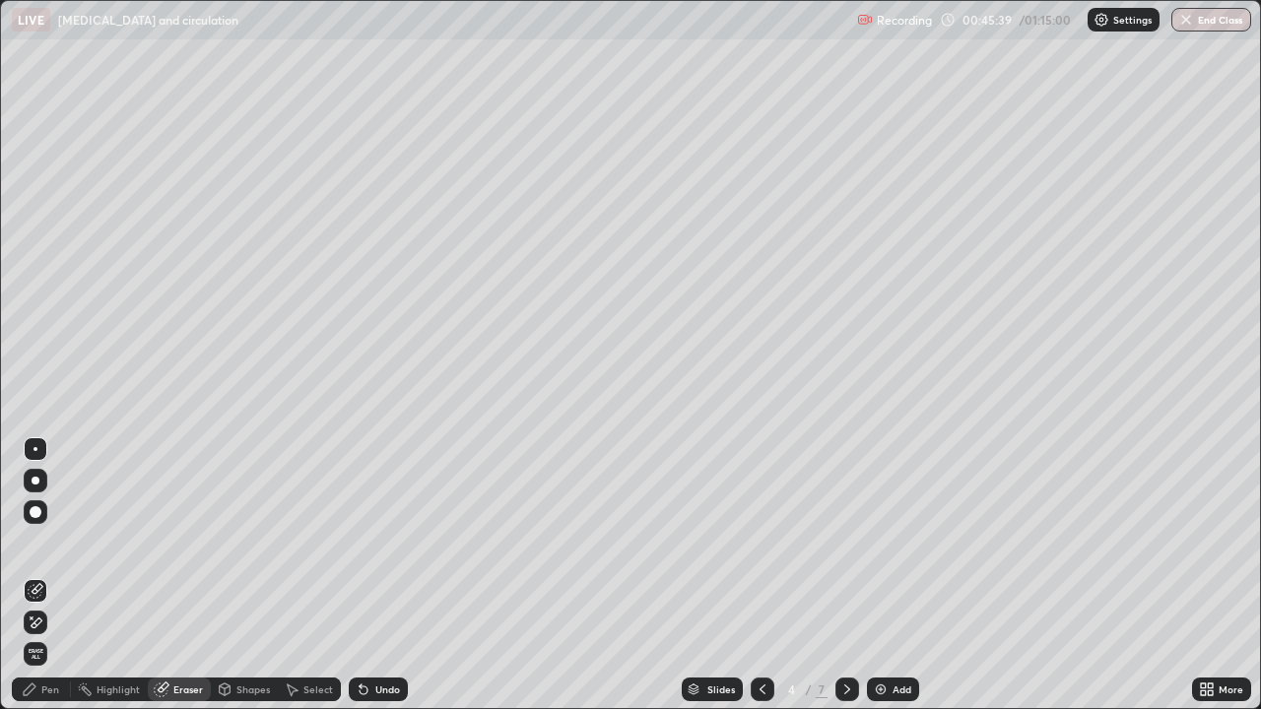
click at [46, 570] on div "Pen" at bounding box center [50, 690] width 18 height 10
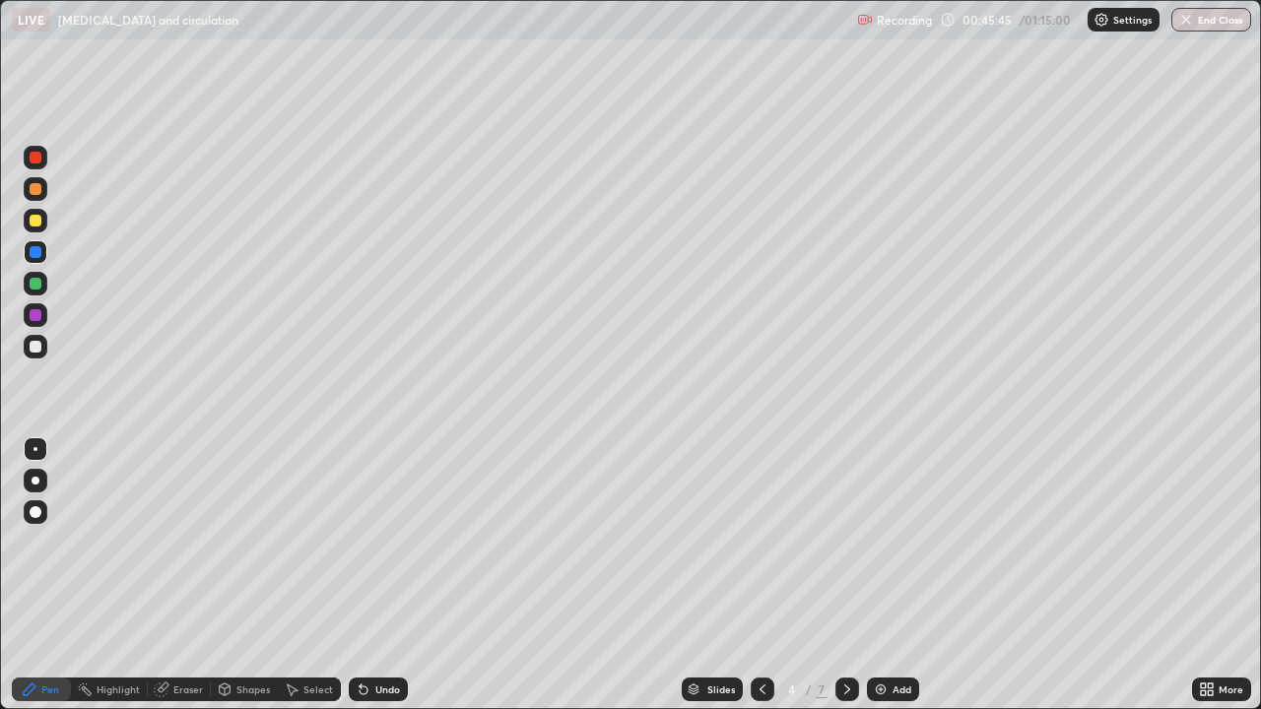
click at [39, 349] on div at bounding box center [36, 347] width 12 height 12
click at [35, 347] on div at bounding box center [36, 347] width 12 height 12
click at [36, 251] on div at bounding box center [36, 252] width 12 height 12
click at [34, 350] on div at bounding box center [36, 347] width 12 height 12
click at [39, 251] on div at bounding box center [36, 252] width 12 height 12
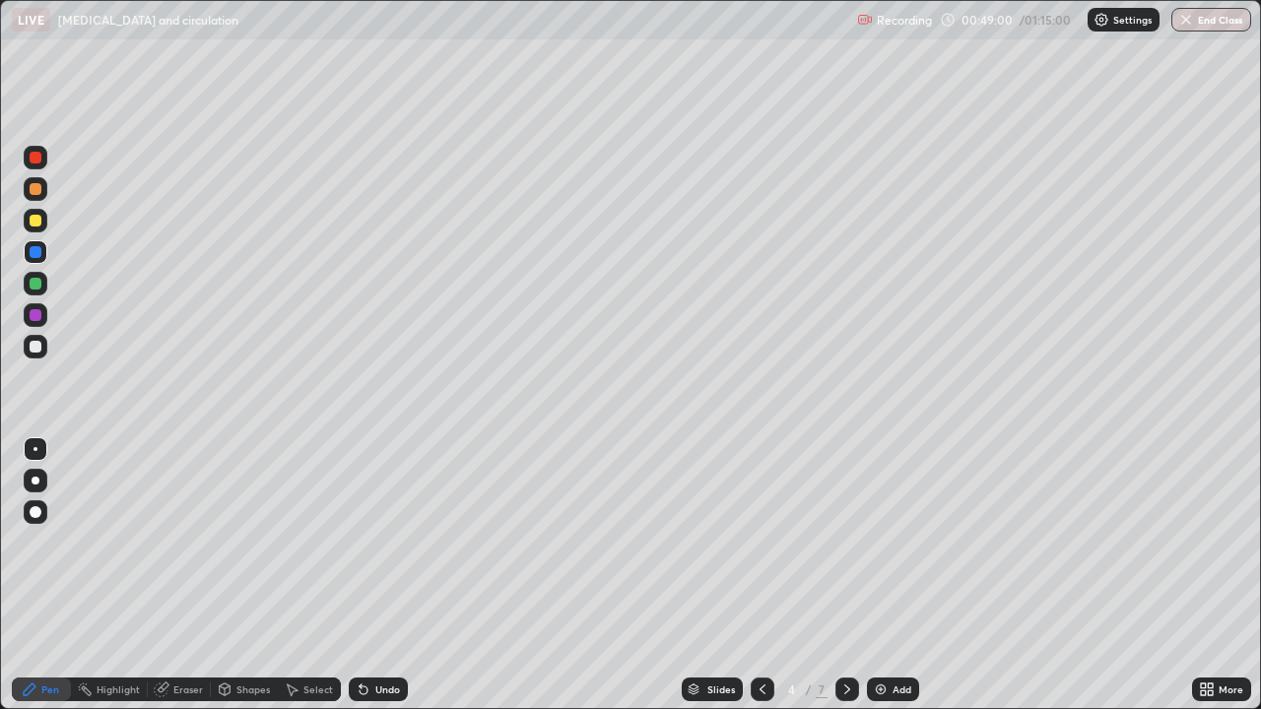
click at [34, 351] on div at bounding box center [36, 347] width 12 height 12
click at [34, 252] on div at bounding box center [36, 252] width 12 height 12
click at [35, 287] on div at bounding box center [36, 284] width 12 height 12
click at [32, 223] on div at bounding box center [36, 221] width 12 height 12
click at [166, 570] on icon at bounding box center [163, 688] width 11 height 10
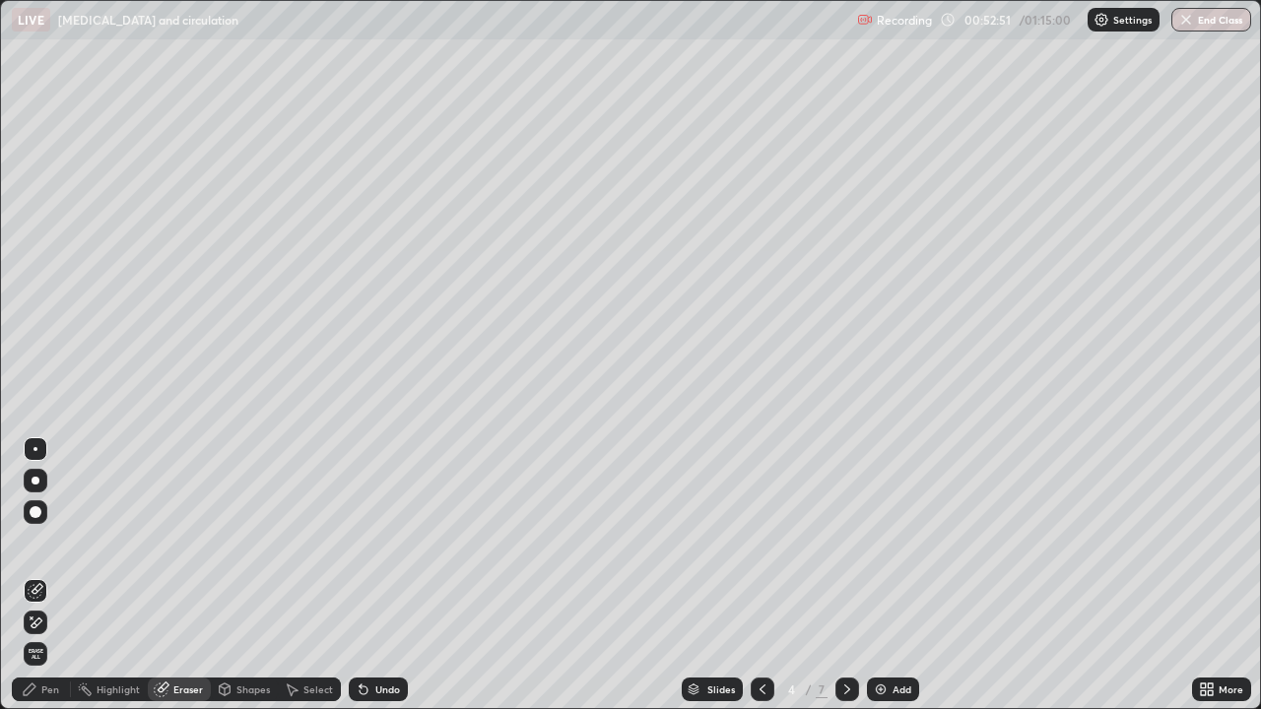
click at [35, 570] on icon at bounding box center [30, 690] width 16 height 16
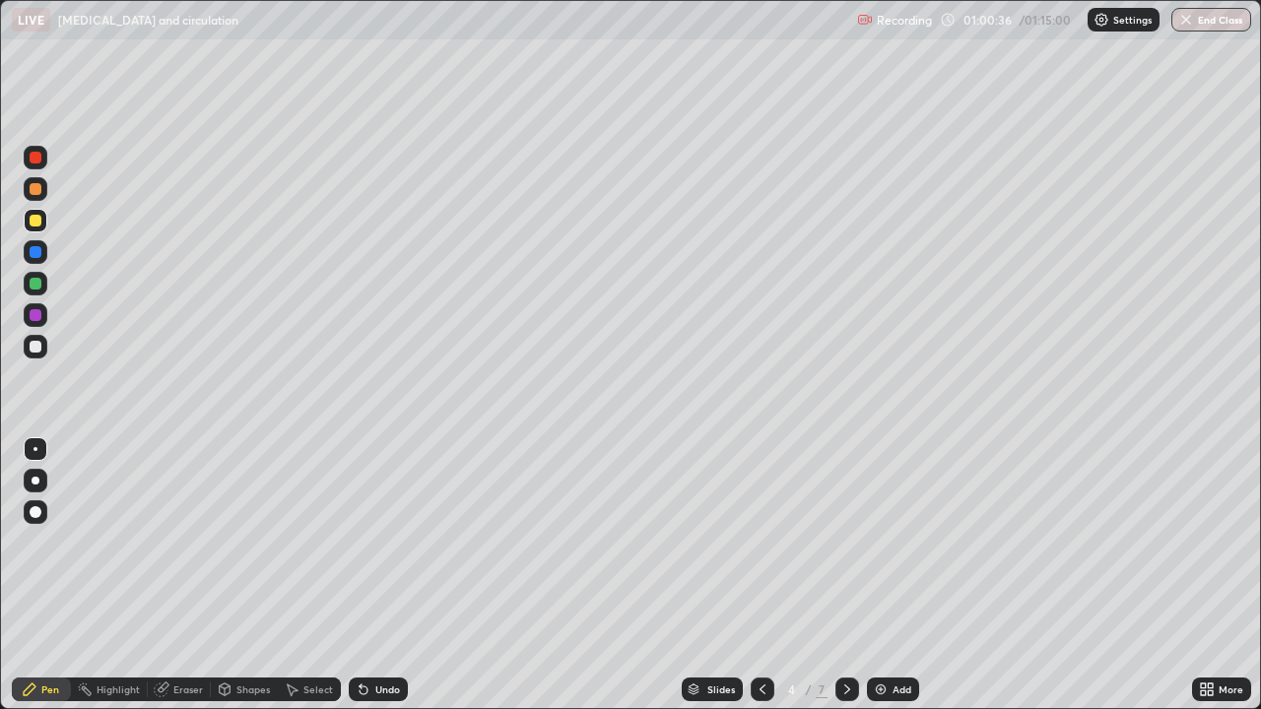
click at [300, 570] on div "Select" at bounding box center [309, 690] width 63 height 24
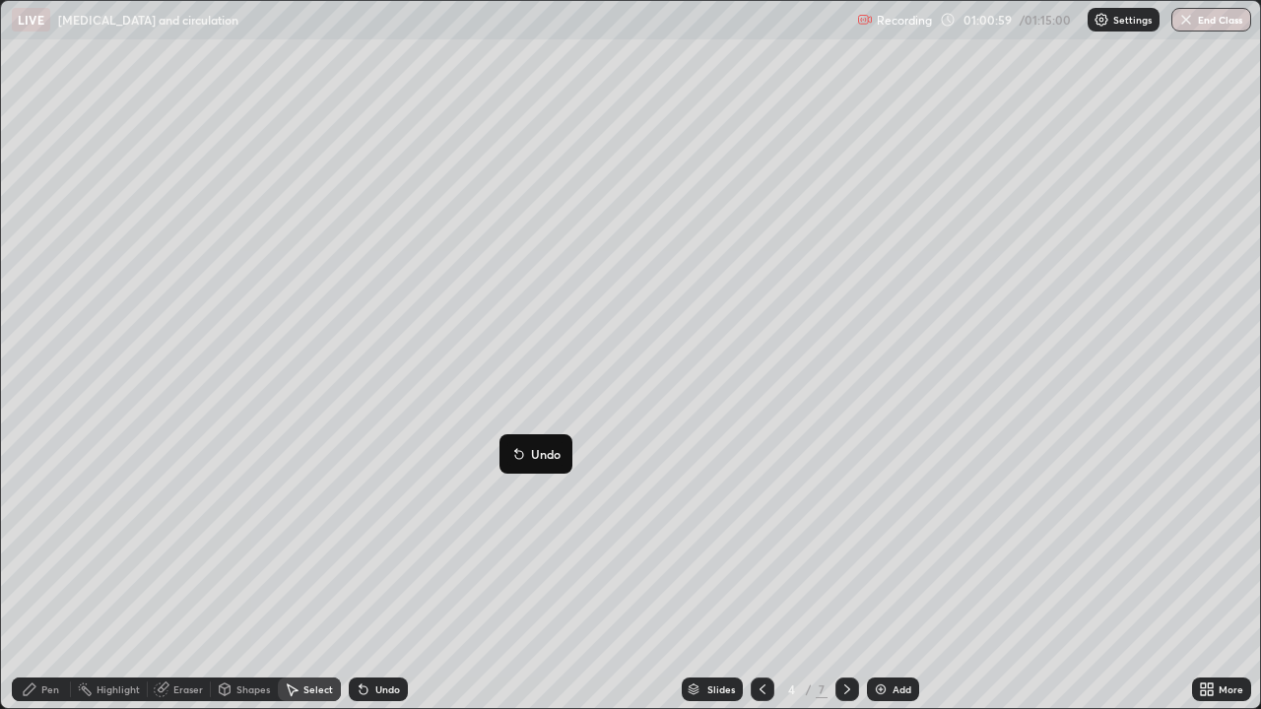
click at [527, 454] on button "Undo" at bounding box center [535, 454] width 57 height 24
click at [301, 570] on div "Select" at bounding box center [309, 690] width 63 height 24
click at [360, 570] on icon at bounding box center [361, 686] width 2 height 2
click at [375, 570] on div "Undo" at bounding box center [387, 690] width 25 height 10
click at [297, 570] on icon at bounding box center [292, 690] width 16 height 16
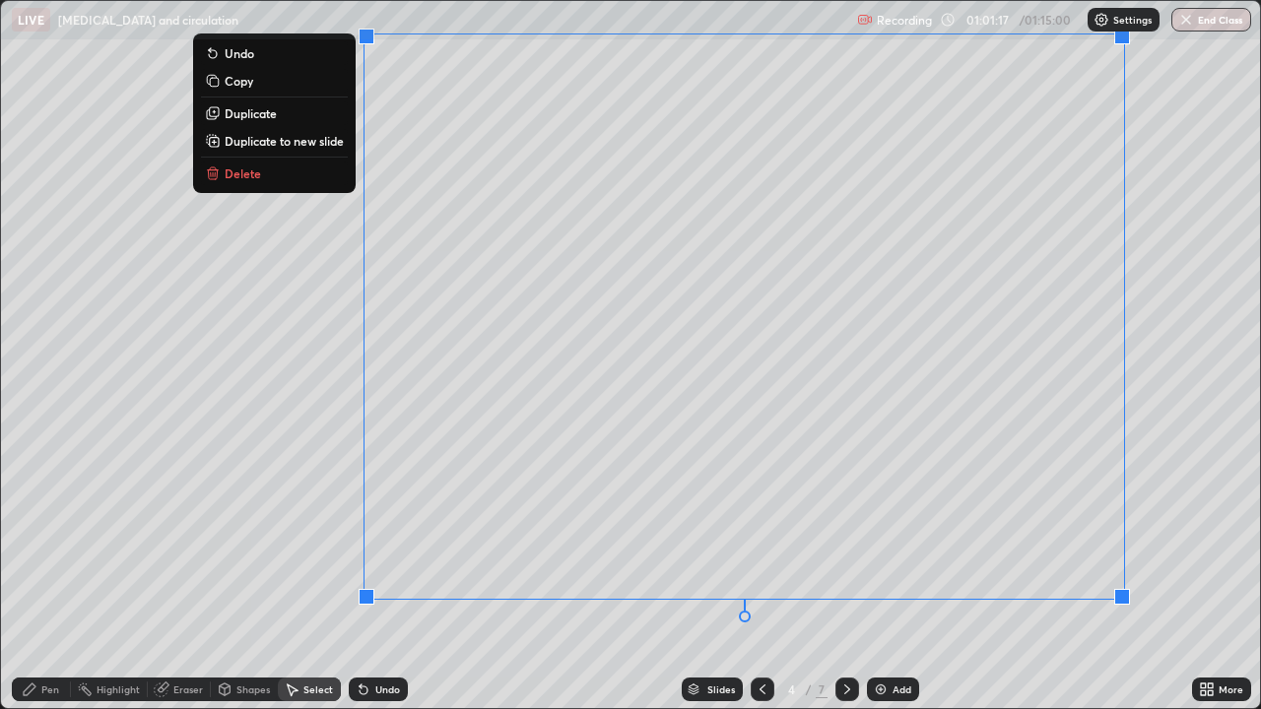
click at [236, 87] on p "Copy" at bounding box center [239, 81] width 29 height 16
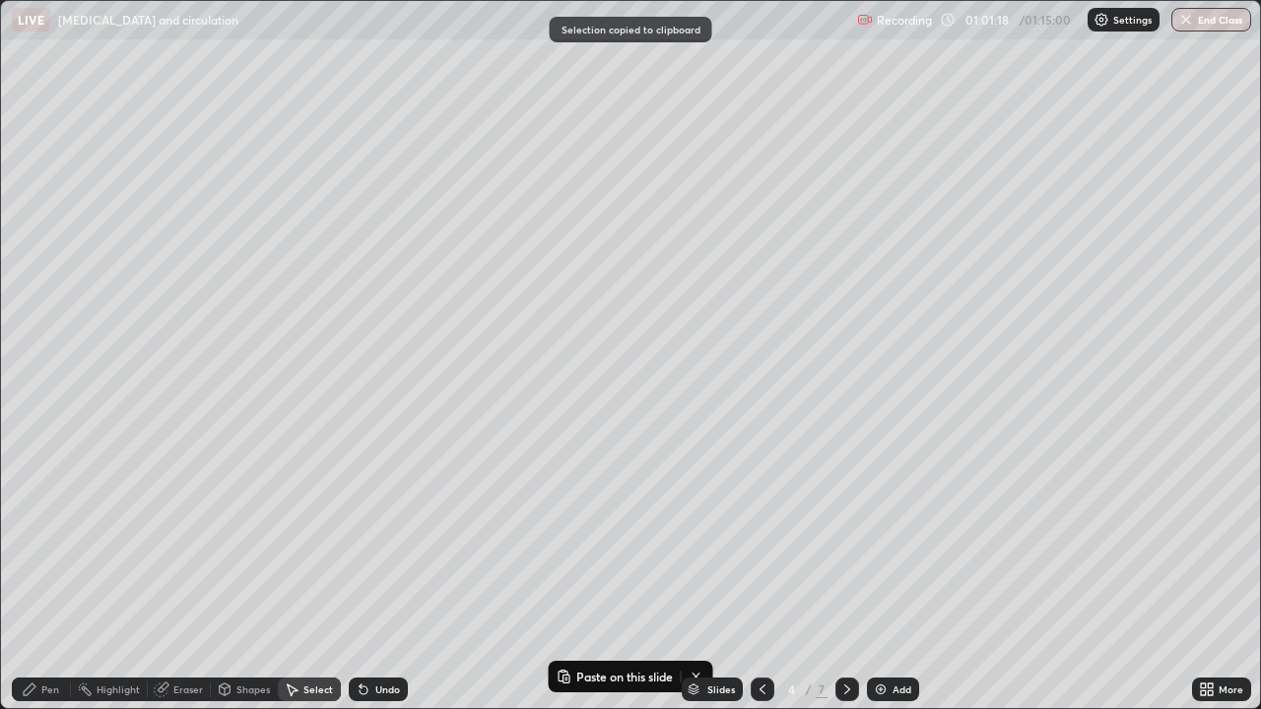
click at [846, 570] on icon at bounding box center [847, 690] width 6 height 10
click at [759, 570] on icon at bounding box center [763, 690] width 16 height 16
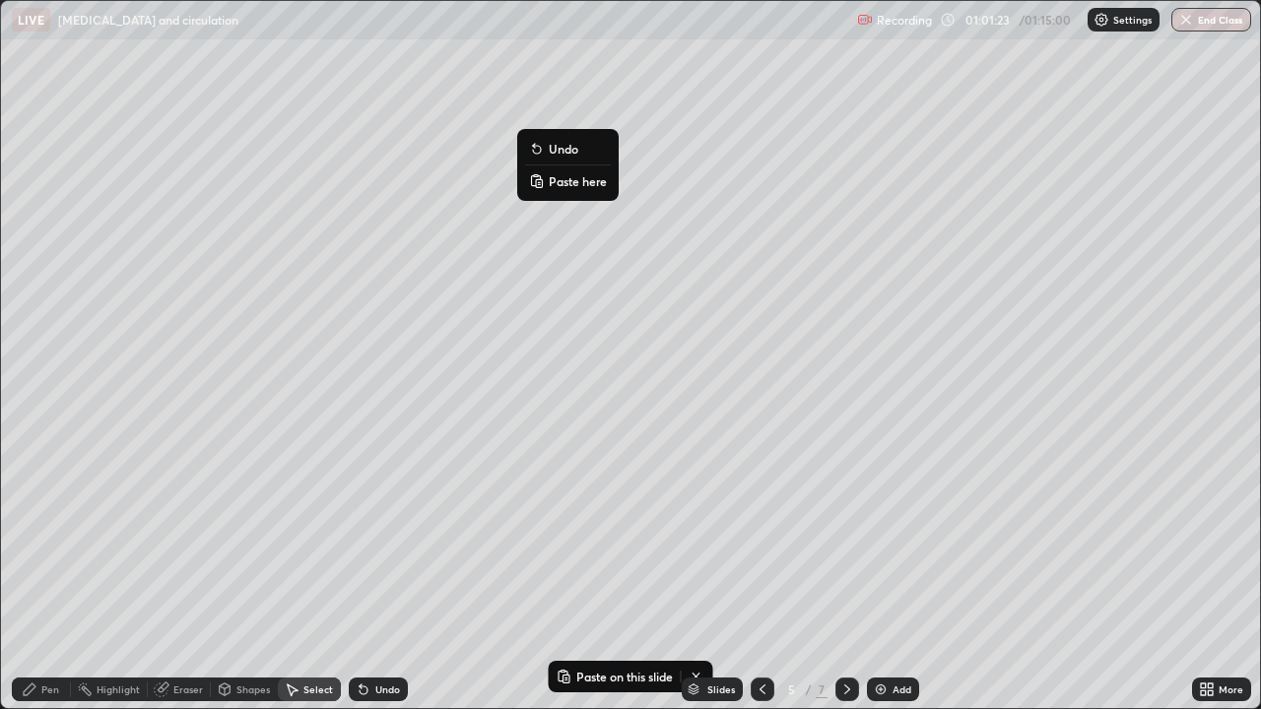
click at [580, 184] on p "Paste here" at bounding box center [578, 181] width 58 height 16
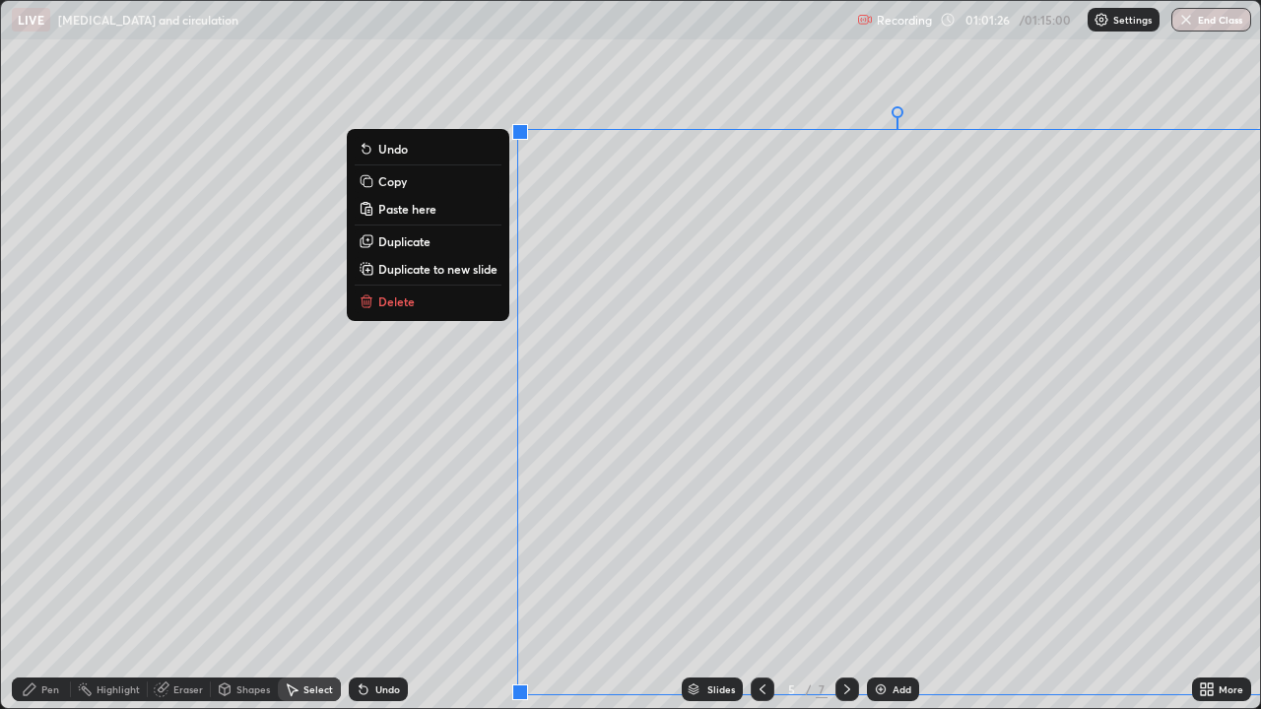
click at [466, 548] on div "0 ° Undo Copy Paste here Duplicate Duplicate to new slide Delete" at bounding box center [630, 354] width 1259 height 707
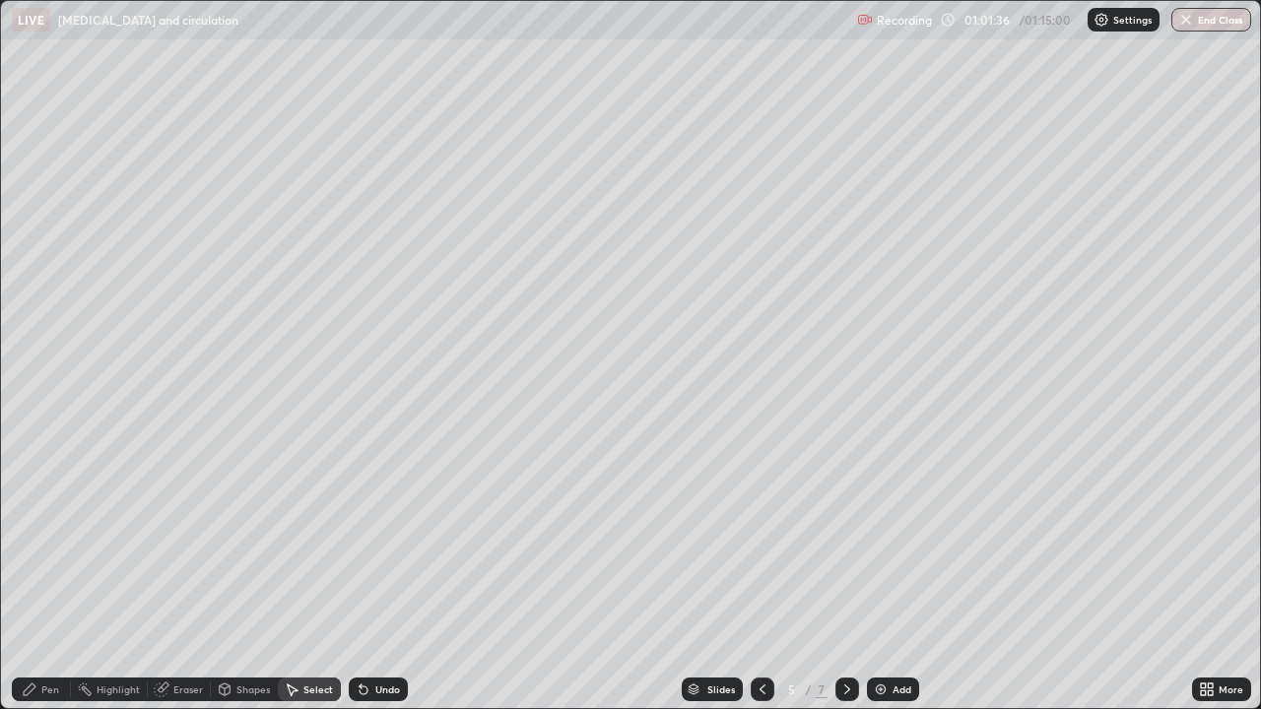
click at [302, 570] on div "Select" at bounding box center [309, 690] width 63 height 24
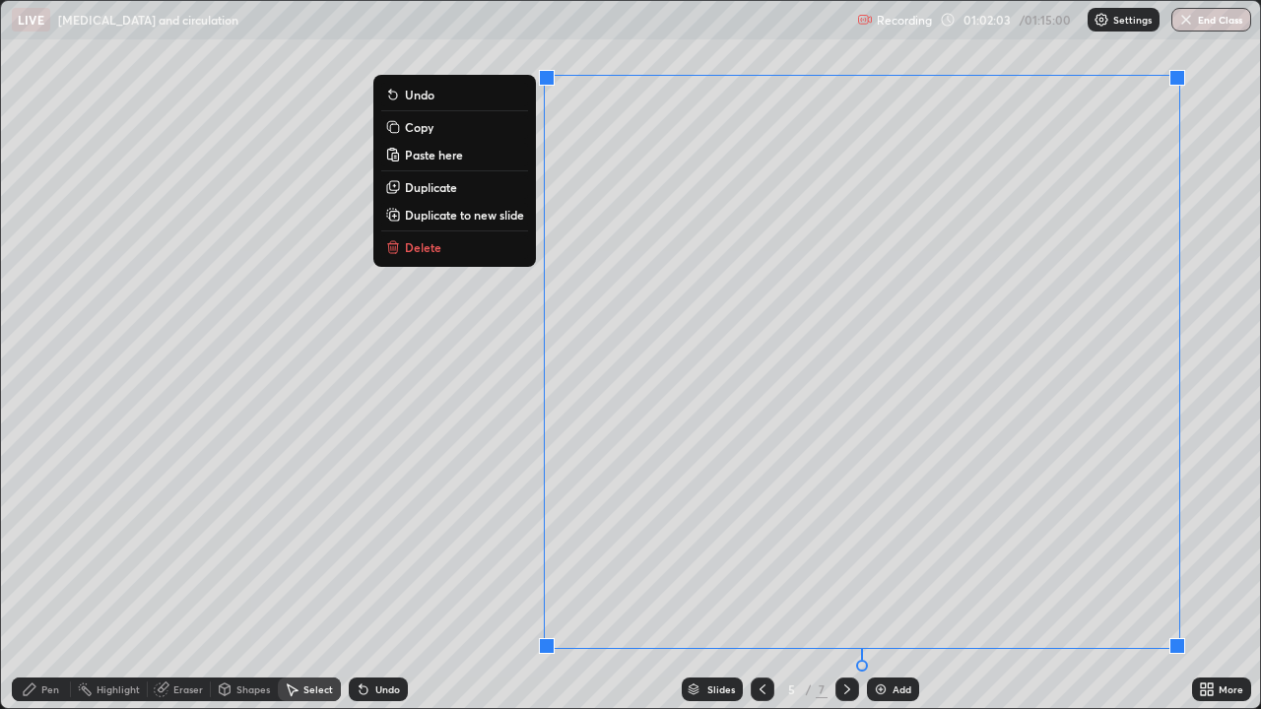
click at [453, 570] on div "0 ° Undo Copy Paste here Duplicate Duplicate to new slide Delete" at bounding box center [630, 354] width 1259 height 707
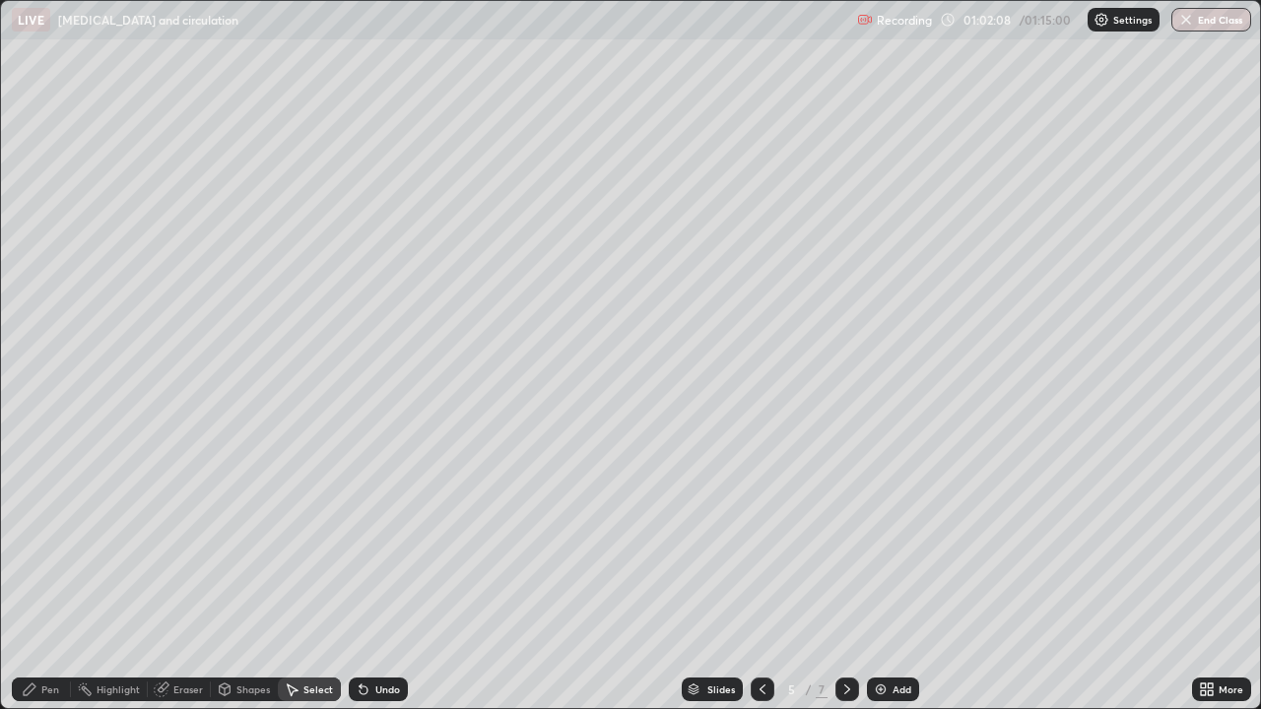
click at [42, 570] on div "Pen" at bounding box center [50, 690] width 18 height 10
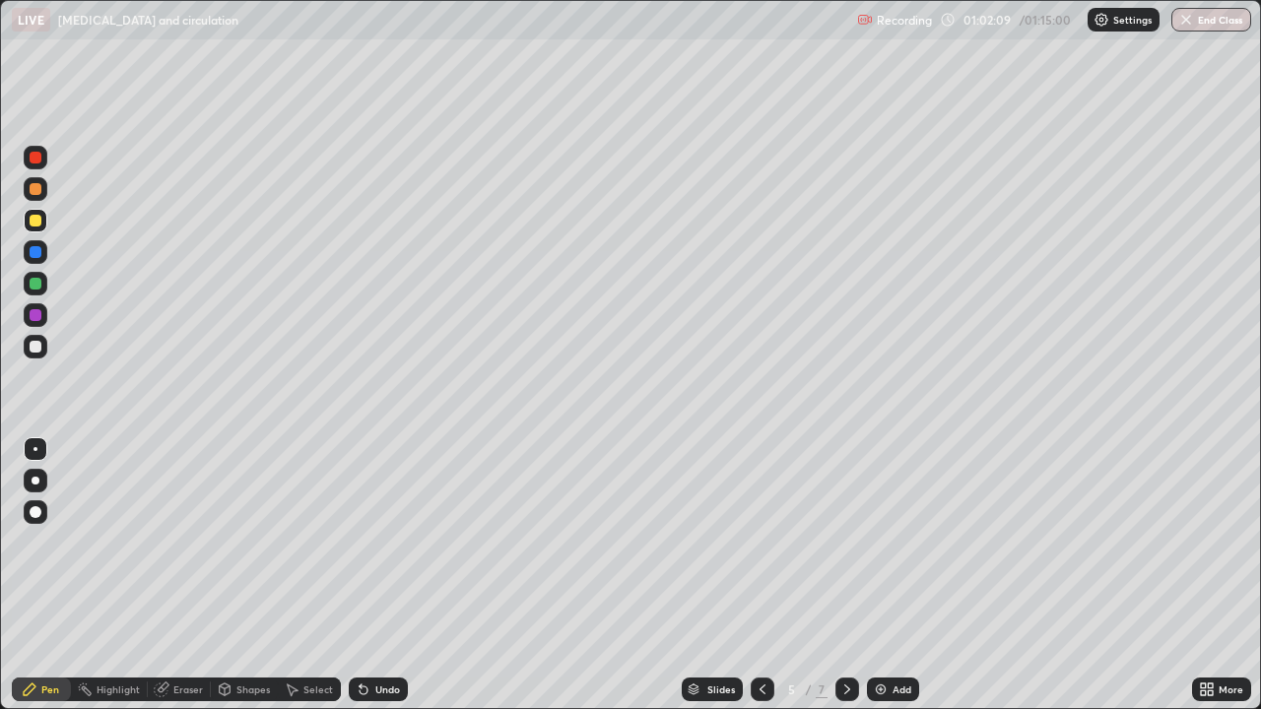
click at [100, 570] on div "Highlight" at bounding box center [118, 690] width 43 height 10
click at [161, 570] on icon at bounding box center [161, 690] width 13 height 13
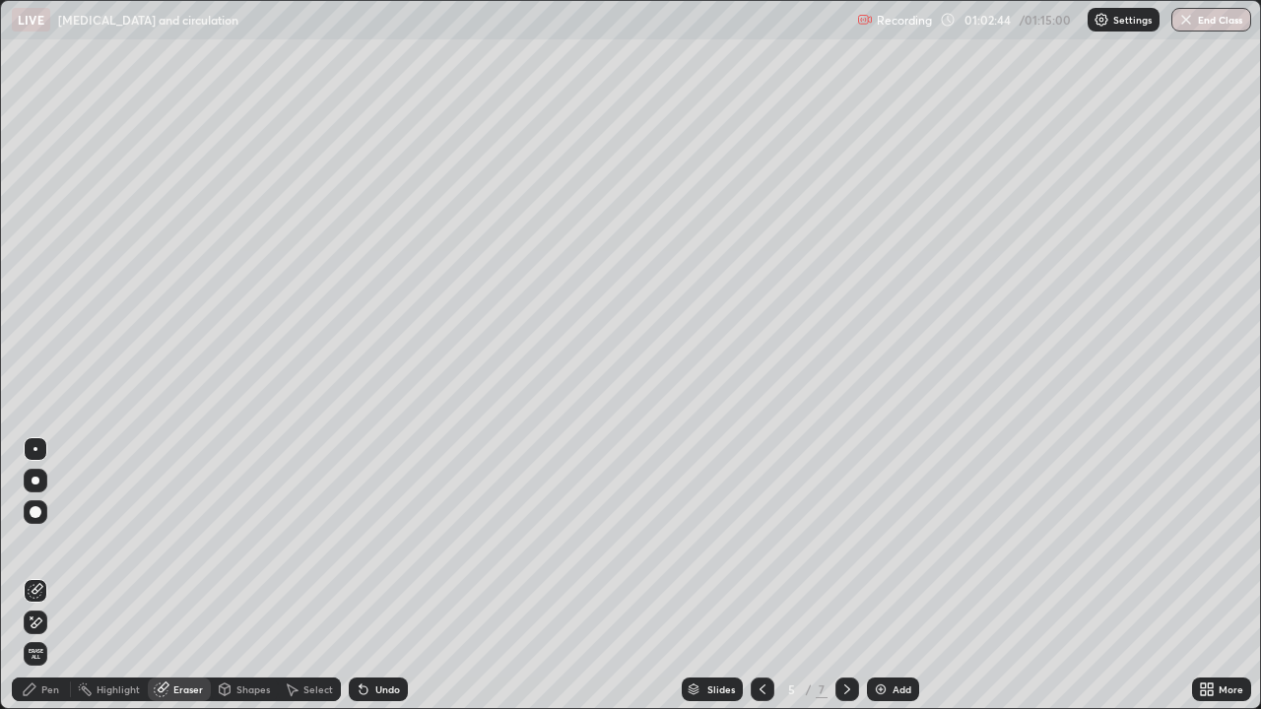
click at [50, 570] on div "Pen" at bounding box center [41, 690] width 59 height 24
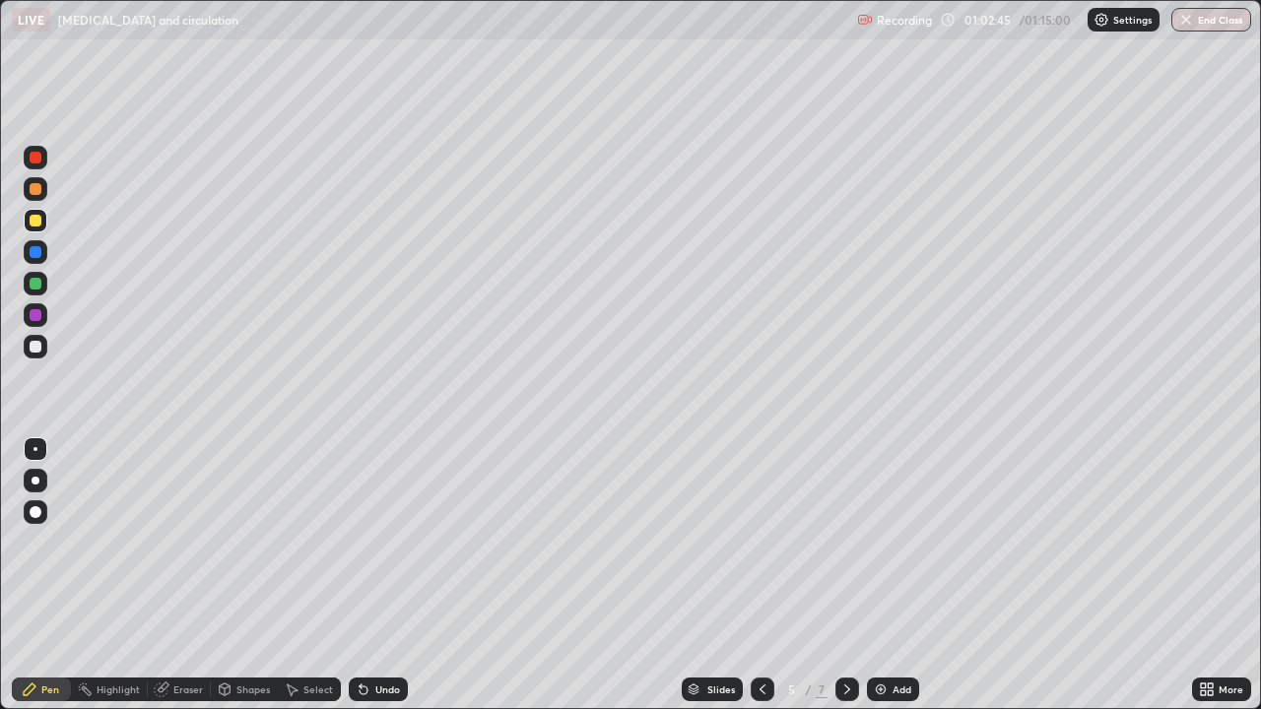
click at [34, 354] on div at bounding box center [36, 347] width 24 height 24
click at [175, 570] on div "Eraser" at bounding box center [188, 690] width 30 height 10
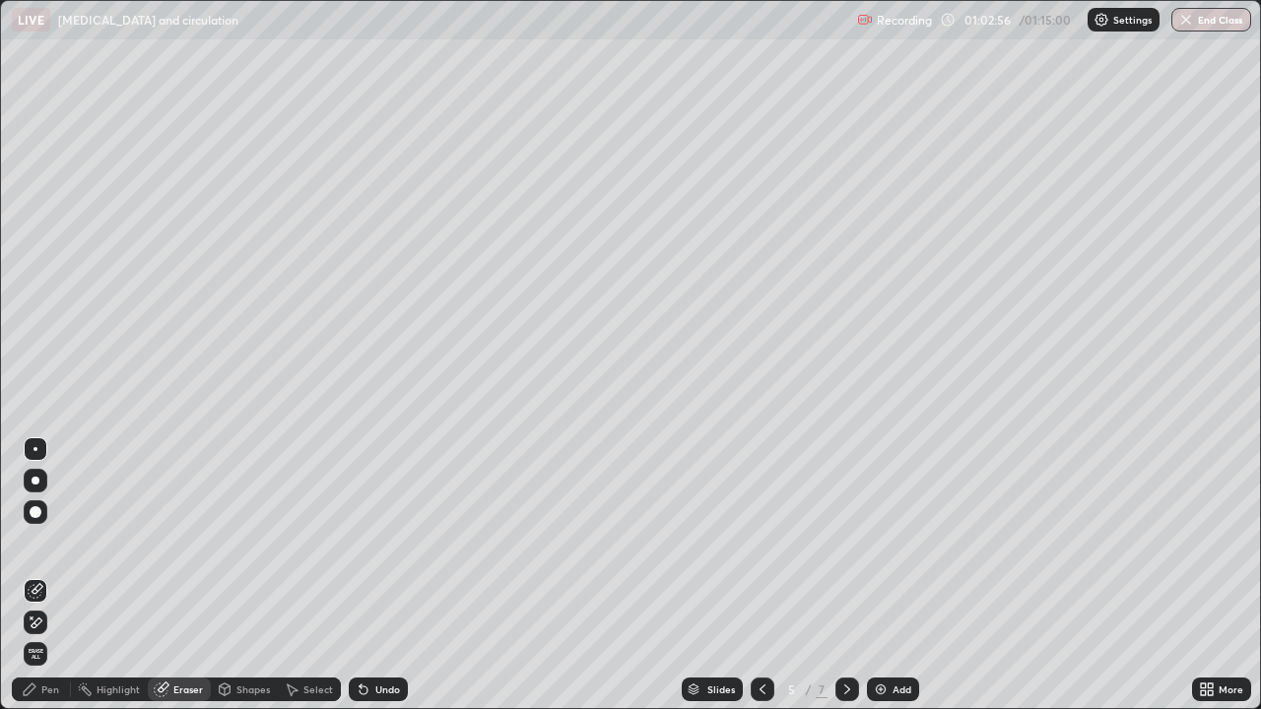
click at [47, 570] on div "Pen" at bounding box center [50, 690] width 18 height 10
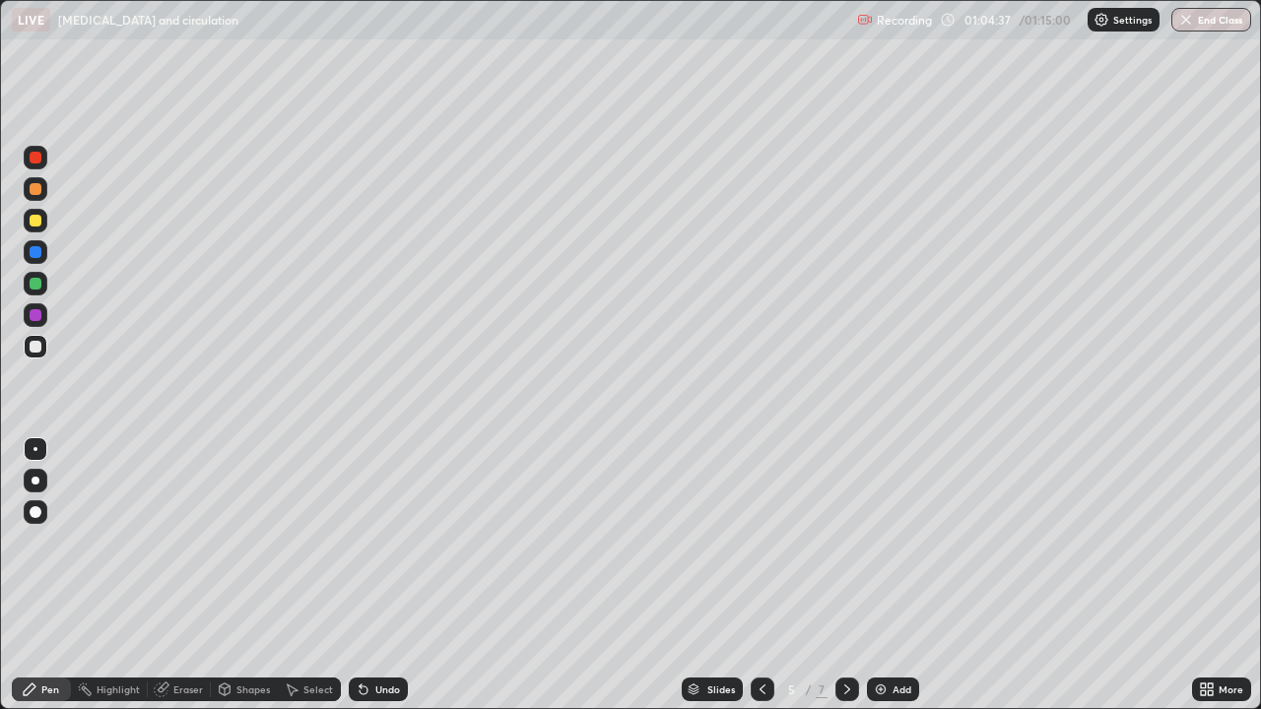
click at [37, 221] on div at bounding box center [36, 221] width 12 height 12
click at [165, 570] on div "Eraser" at bounding box center [179, 690] width 63 height 24
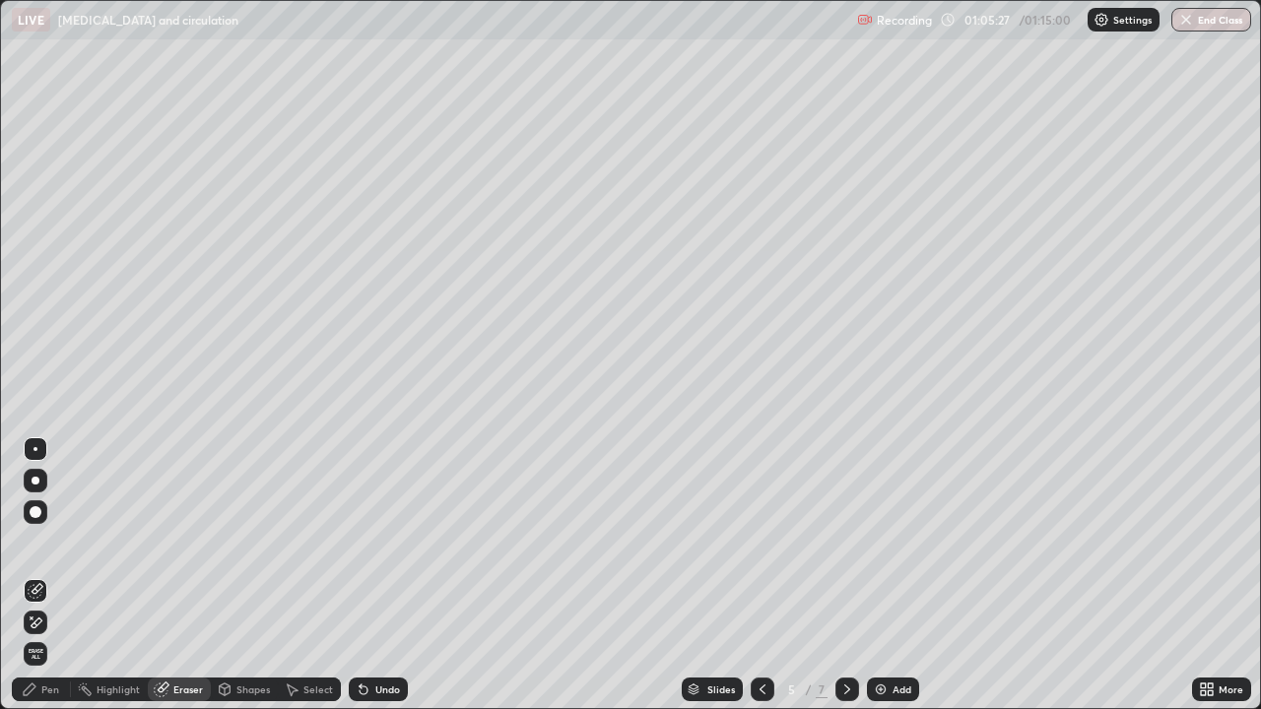
click at [45, 570] on div "Pen" at bounding box center [50, 690] width 18 height 10
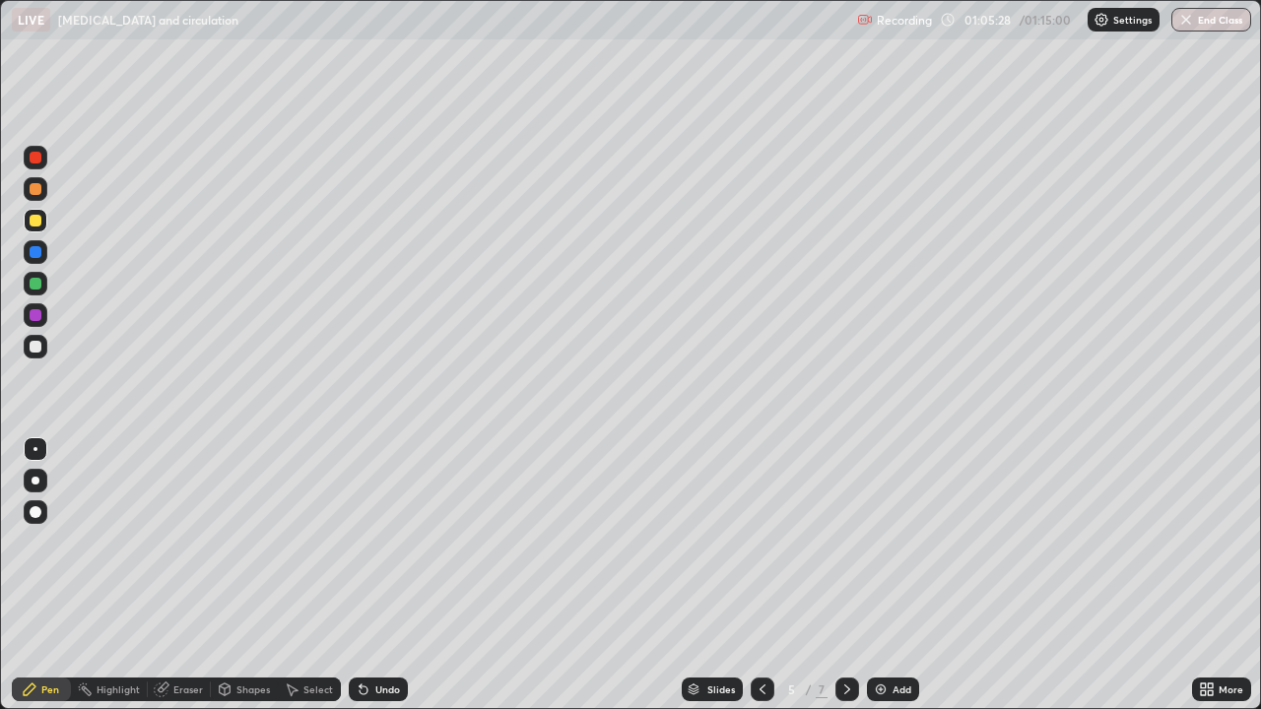
click at [36, 570] on icon at bounding box center [30, 690] width 16 height 16
click at [29, 347] on div at bounding box center [36, 347] width 24 height 24
click at [1188, 28] on button "End Class" at bounding box center [1212, 20] width 78 height 24
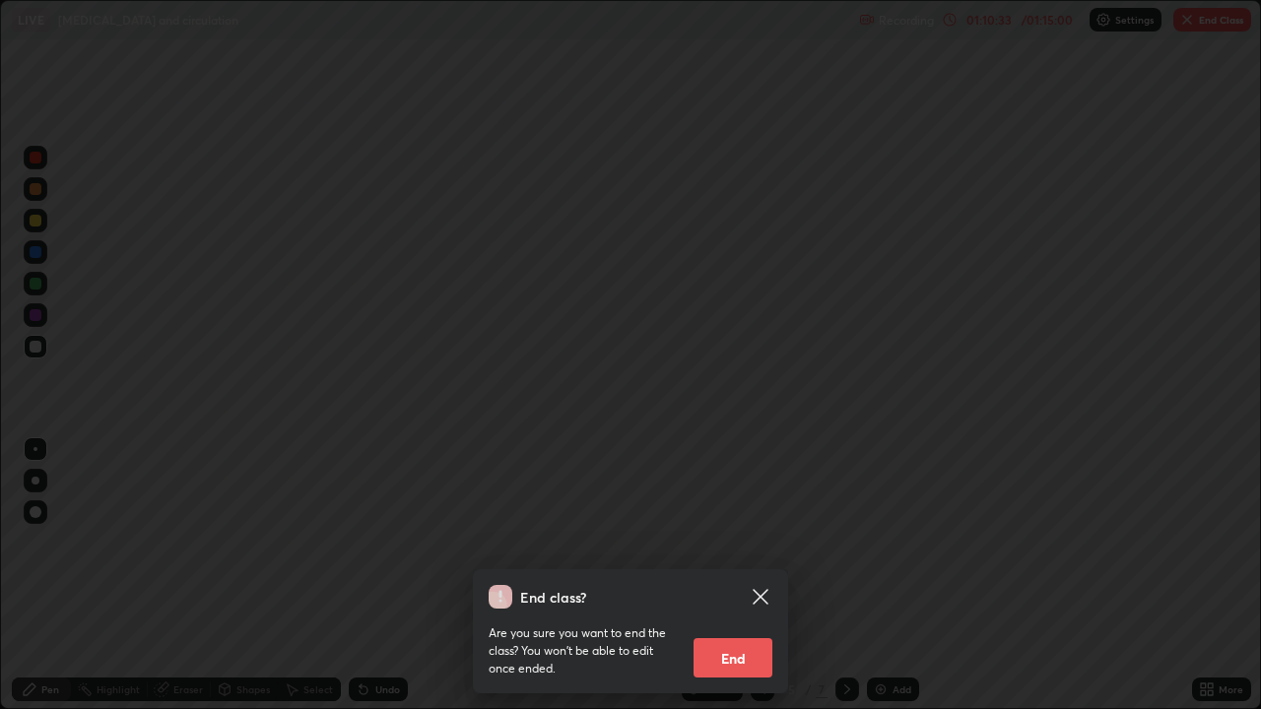
click at [852, 570] on div "End class? Are you sure you want to end the class? You won’t be able to edit on…" at bounding box center [630, 354] width 1261 height 709
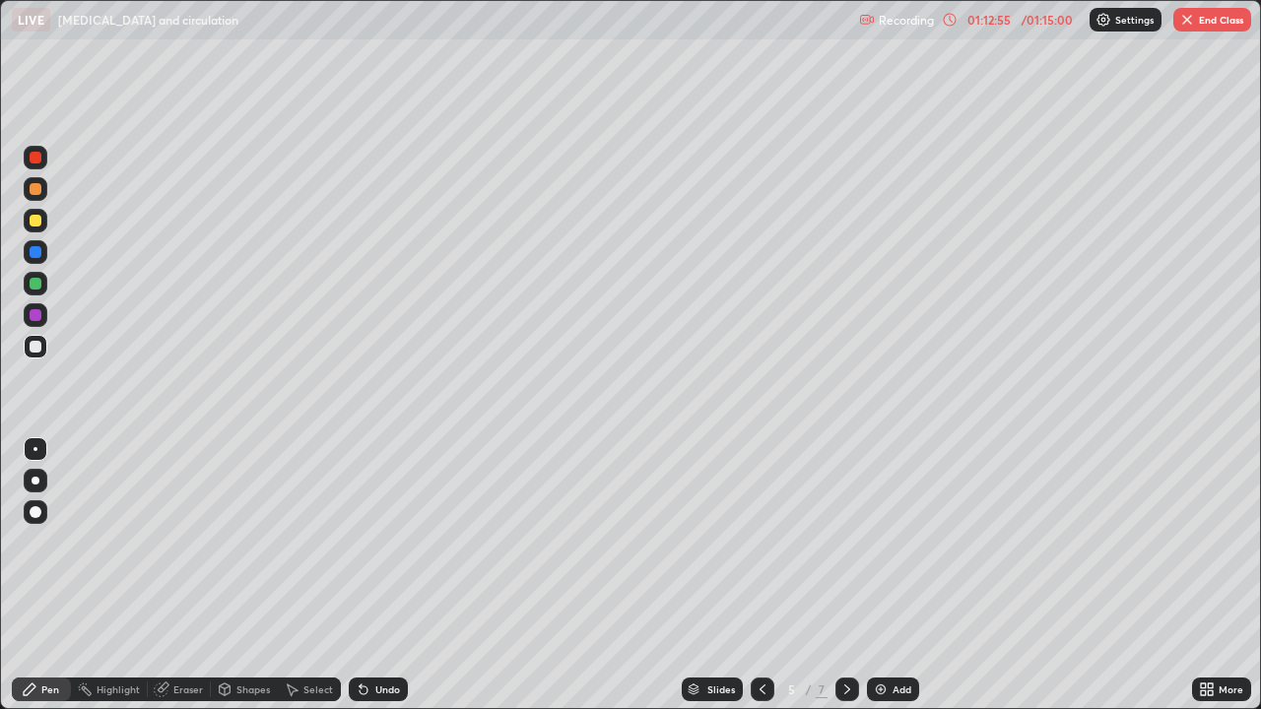
click at [1181, 29] on button "End Class" at bounding box center [1212, 20] width 78 height 24
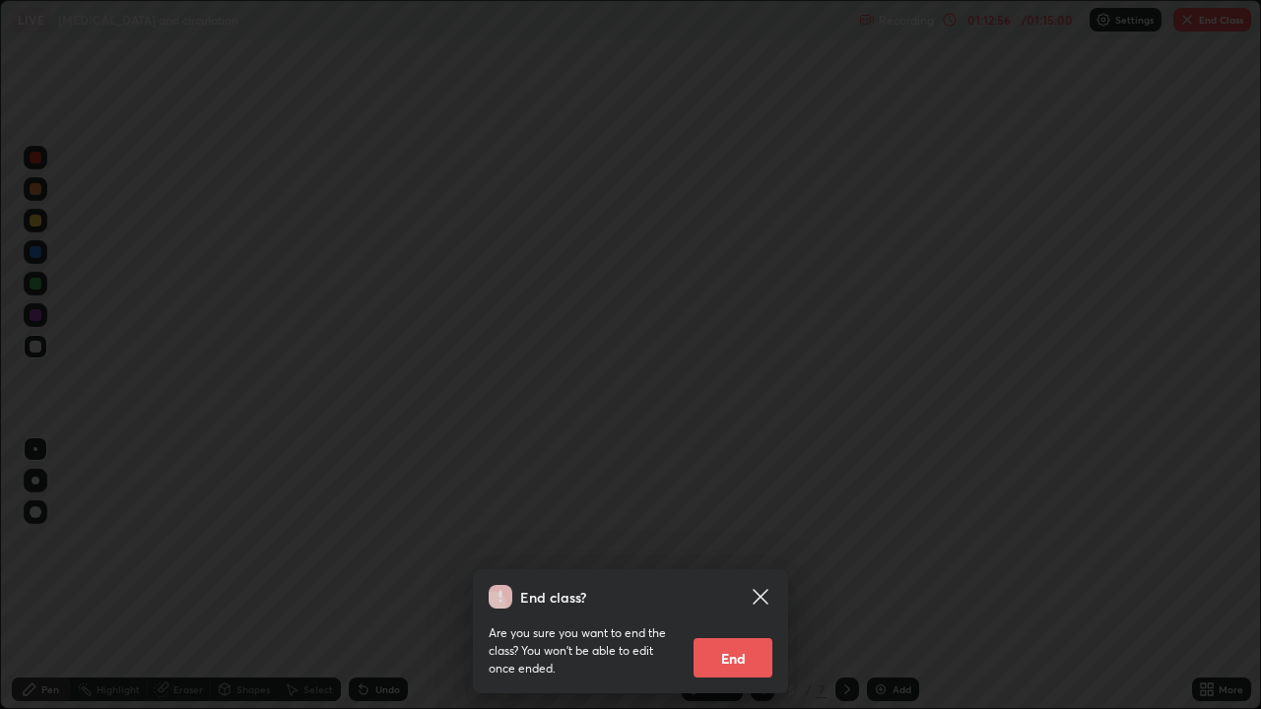
click at [732, 570] on button "End" at bounding box center [733, 657] width 79 height 39
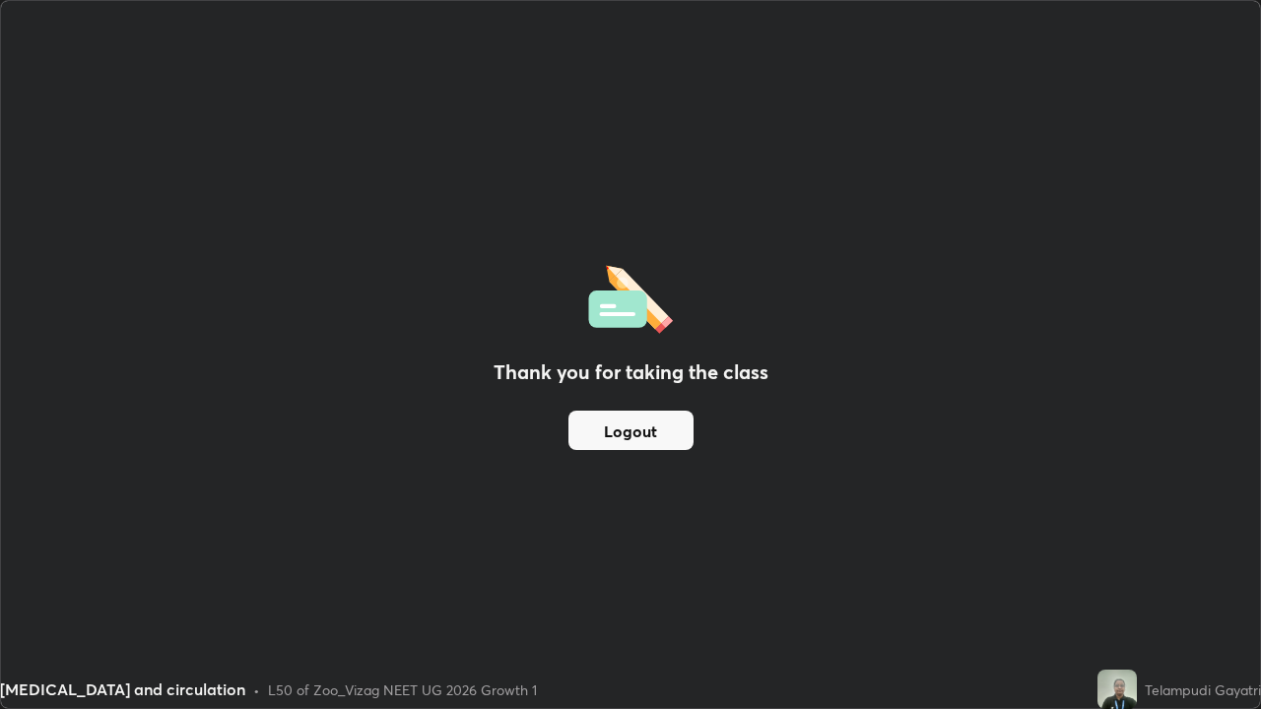
click at [609, 428] on button "Logout" at bounding box center [631, 430] width 125 height 39
